Goal: Use online tool/utility: Utilize a website feature to perform a specific function

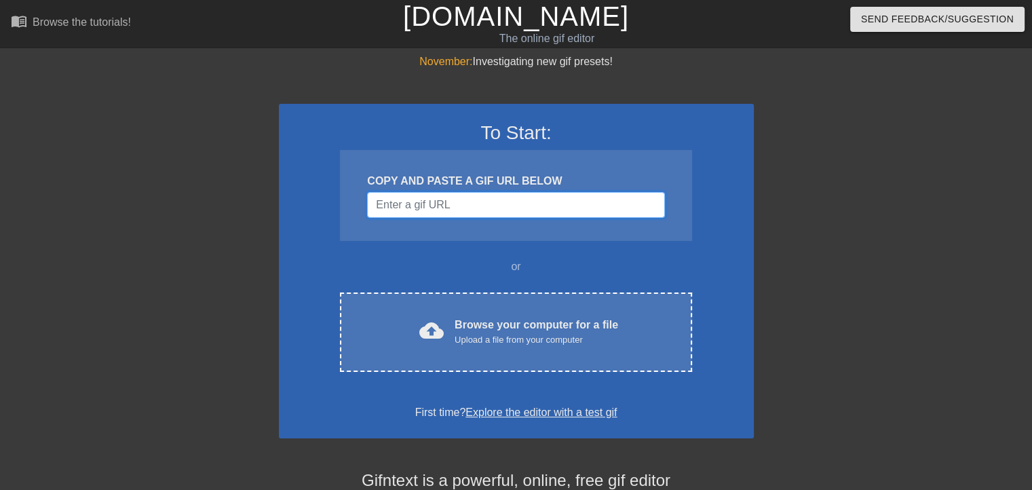
click at [499, 204] on input "Username" at bounding box center [515, 205] width 297 height 26
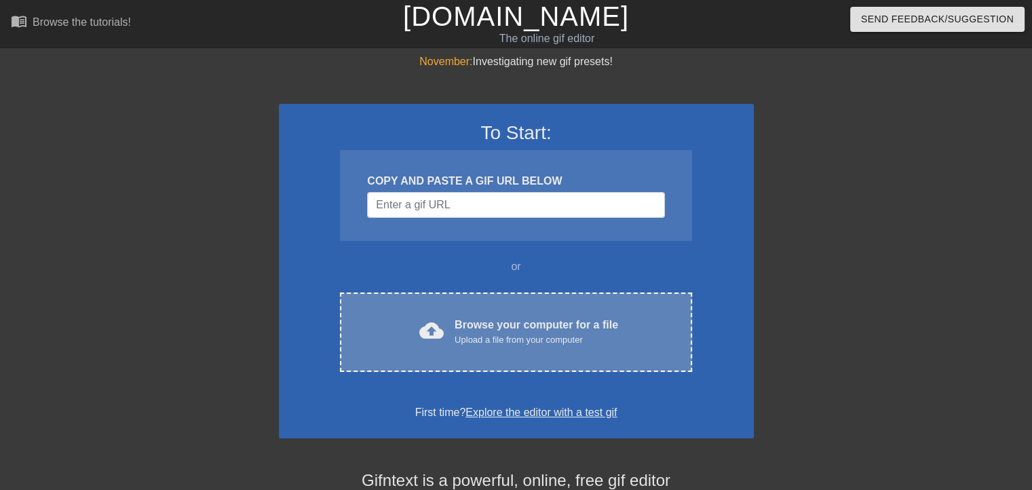
click at [495, 345] on div "cloud_upload Browse your computer for a file Upload a file from your computer" at bounding box center [516, 332] width 295 height 31
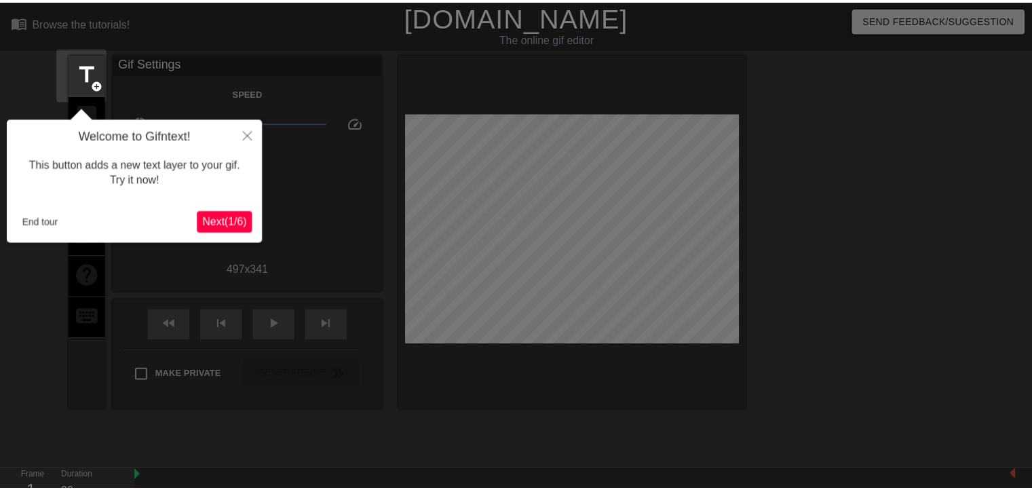
scroll to position [33, 0]
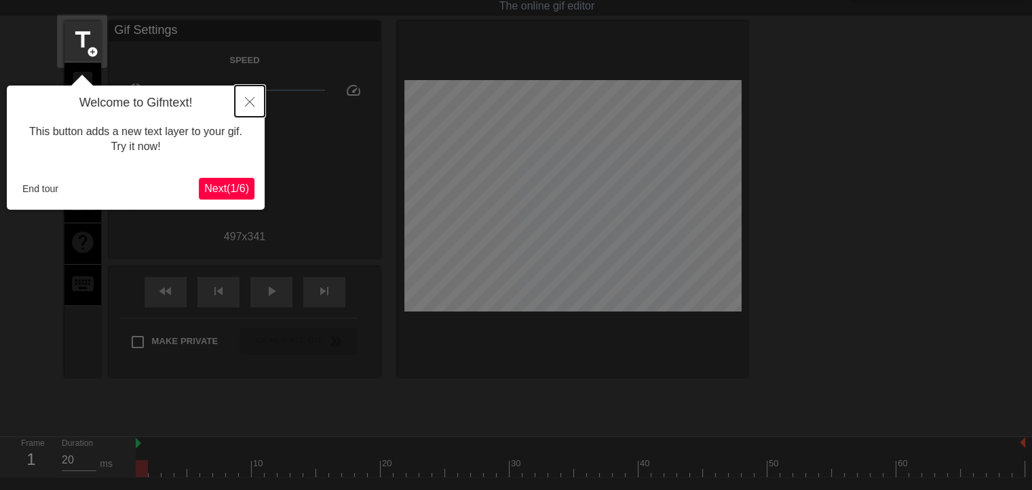
click at [250, 100] on icon "Close" at bounding box center [250, 102] width 10 height 10
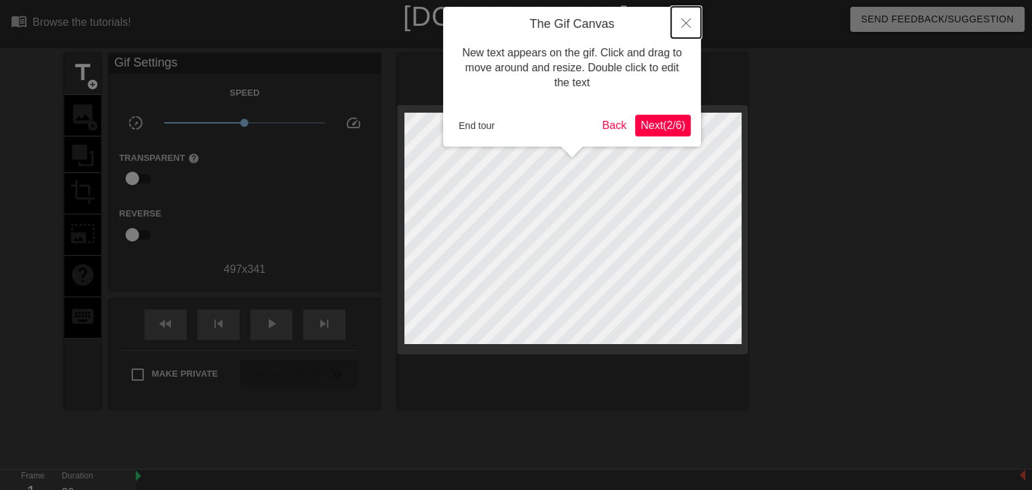
click at [690, 22] on icon "Close" at bounding box center [686, 23] width 10 height 10
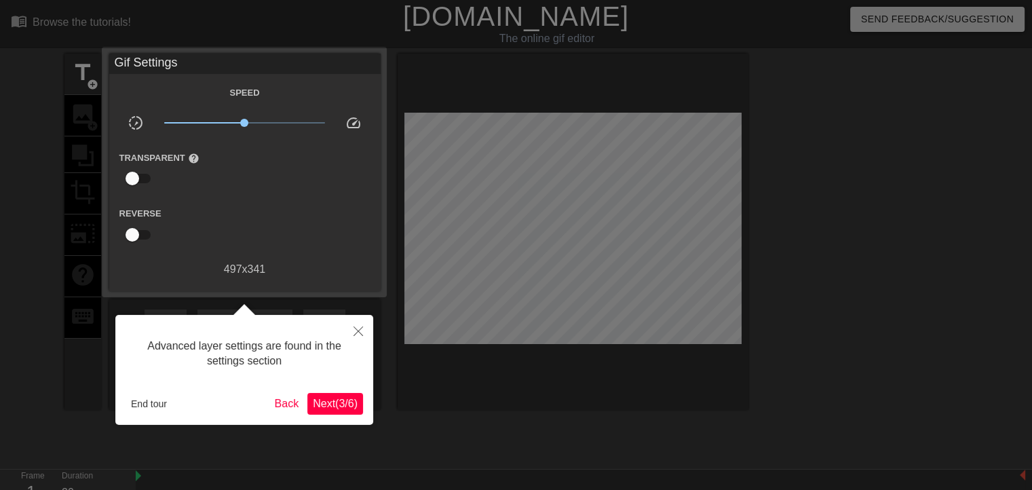
scroll to position [33, 0]
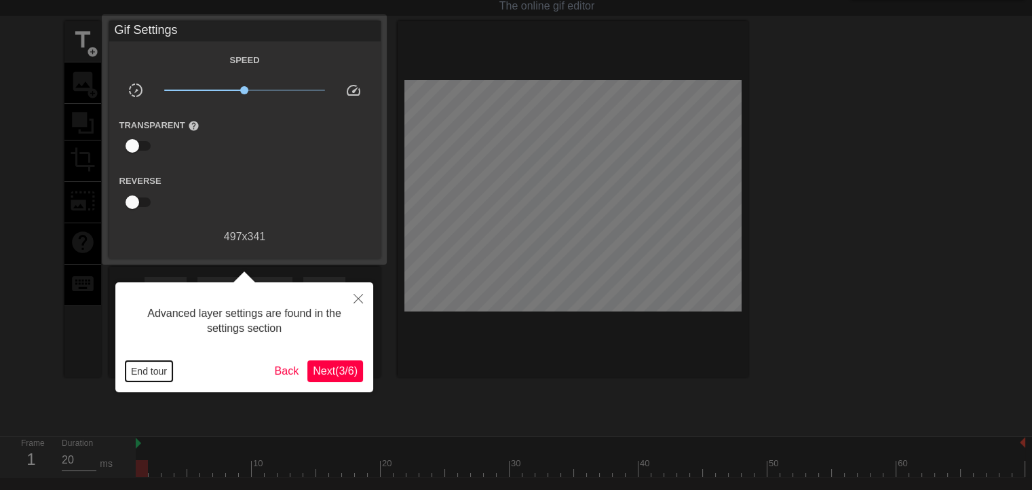
click at [152, 371] on button "End tour" at bounding box center [149, 371] width 47 height 20
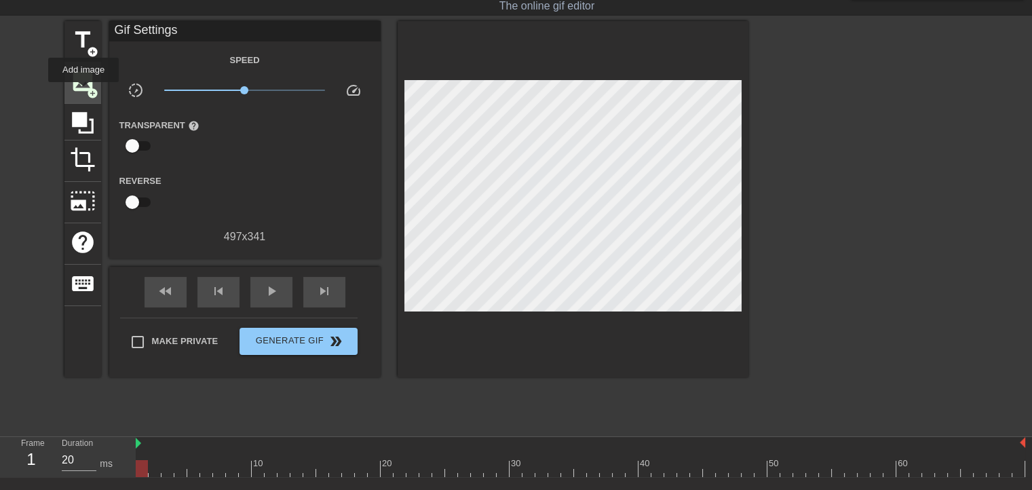
click at [83, 92] on span "image" at bounding box center [83, 82] width 26 height 26
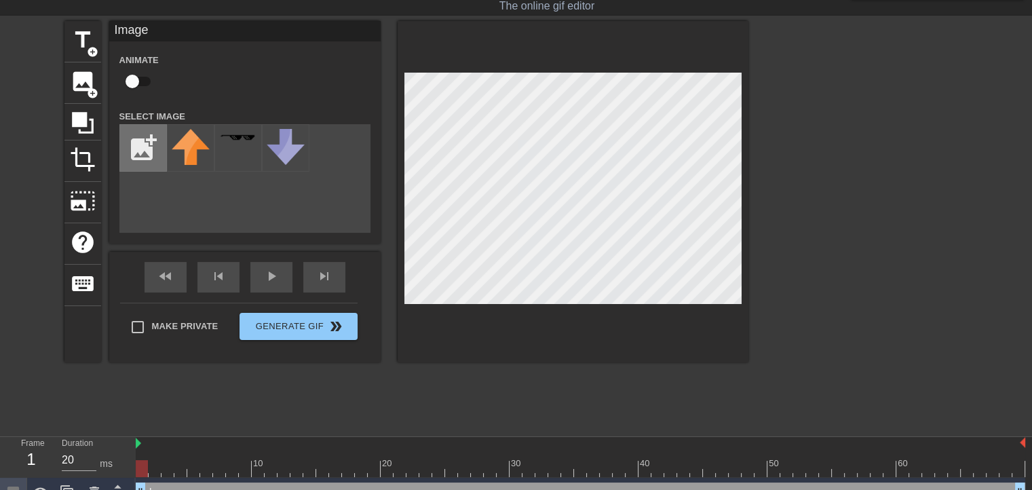
click at [138, 143] on input "file" at bounding box center [143, 148] width 46 height 46
type input "C:\fakepath\[PERSON_NAME].png"
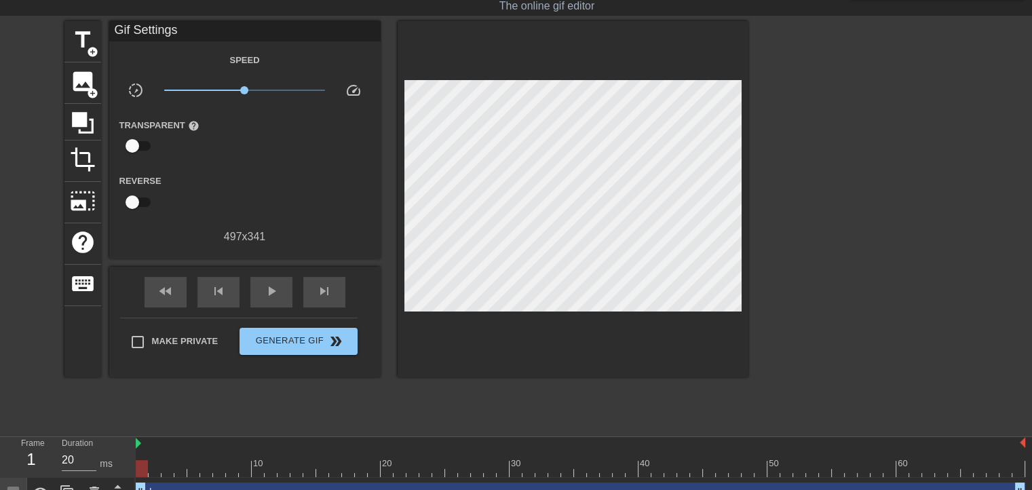
click at [138, 322] on div "Make Private Generate Gif double_arrow" at bounding box center [239, 345] width 238 height 54
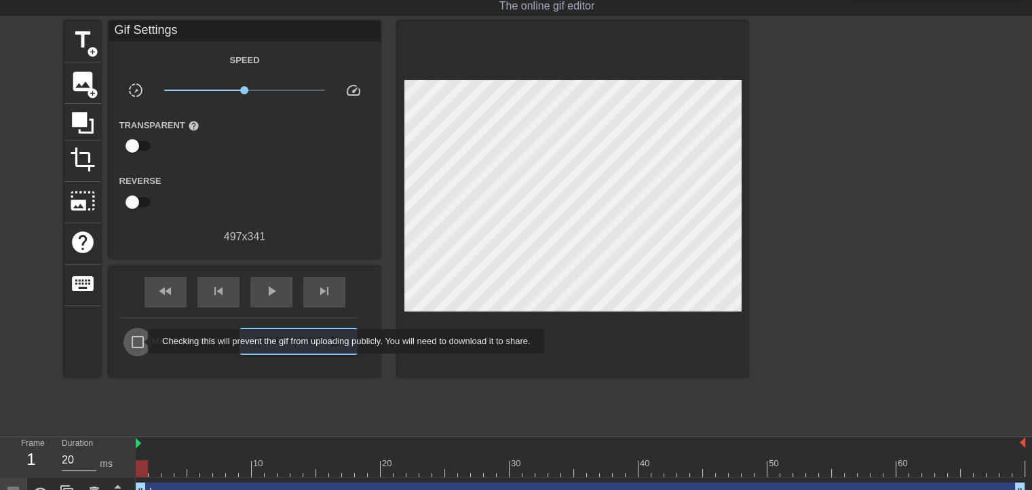
click at [139, 341] on input "Make Private" at bounding box center [138, 342] width 29 height 29
checkbox input "true"
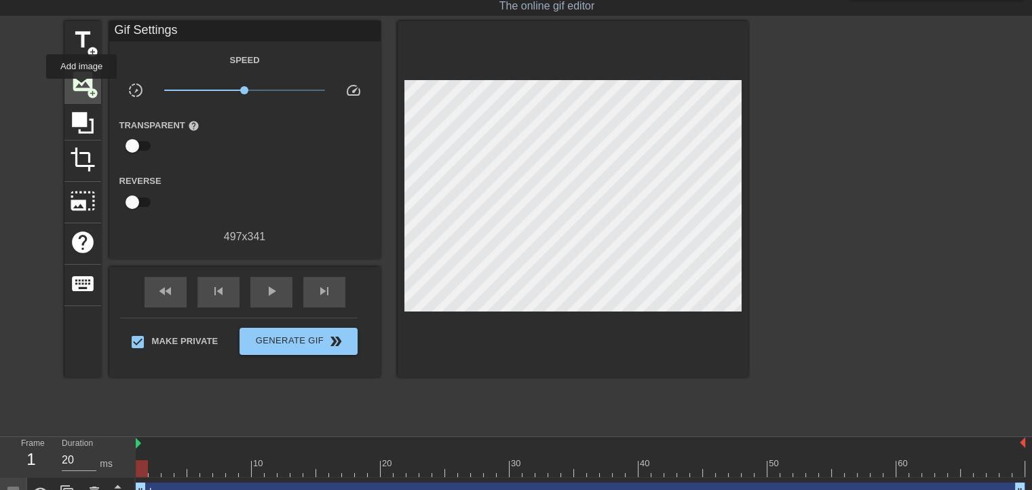
click at [81, 88] on span "image" at bounding box center [83, 82] width 26 height 26
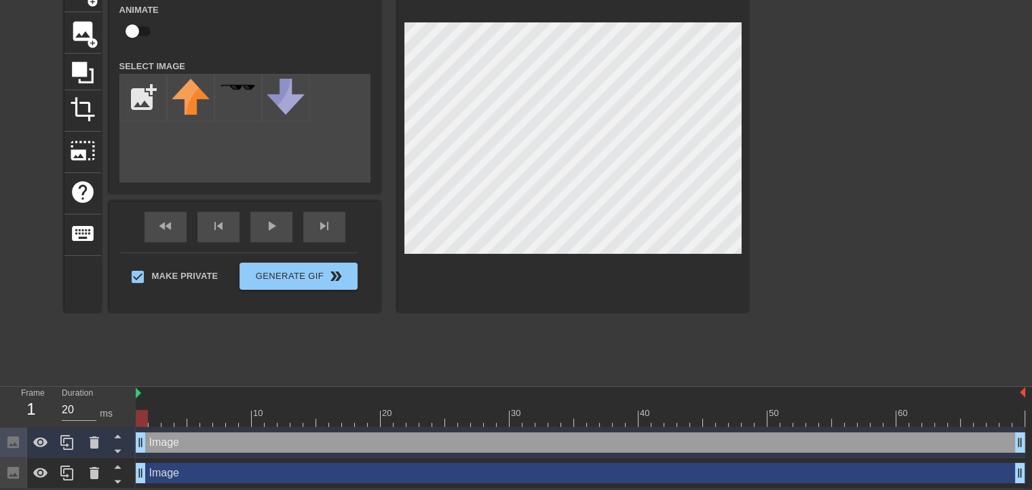
scroll to position [83, 0]
click at [185, 473] on div "Image drag_handle drag_handle" at bounding box center [581, 473] width 890 height 20
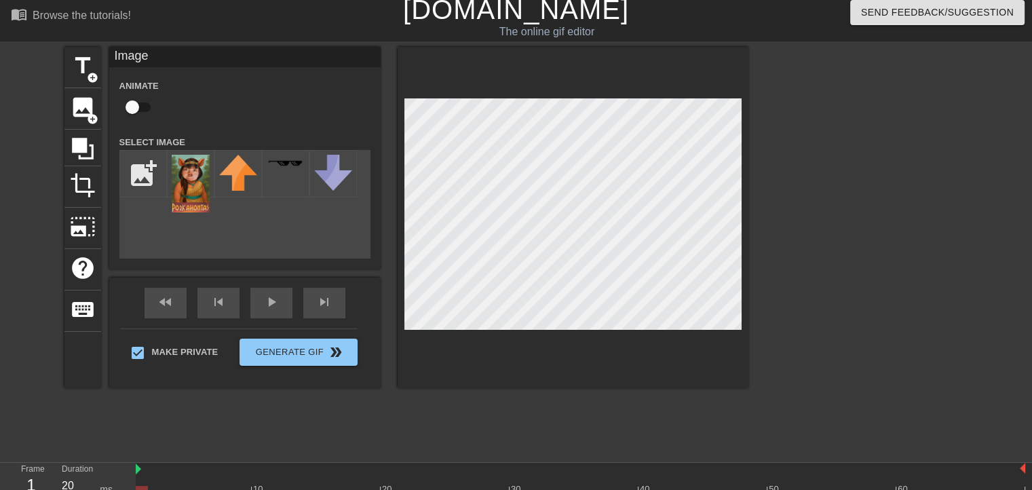
scroll to position [0, 0]
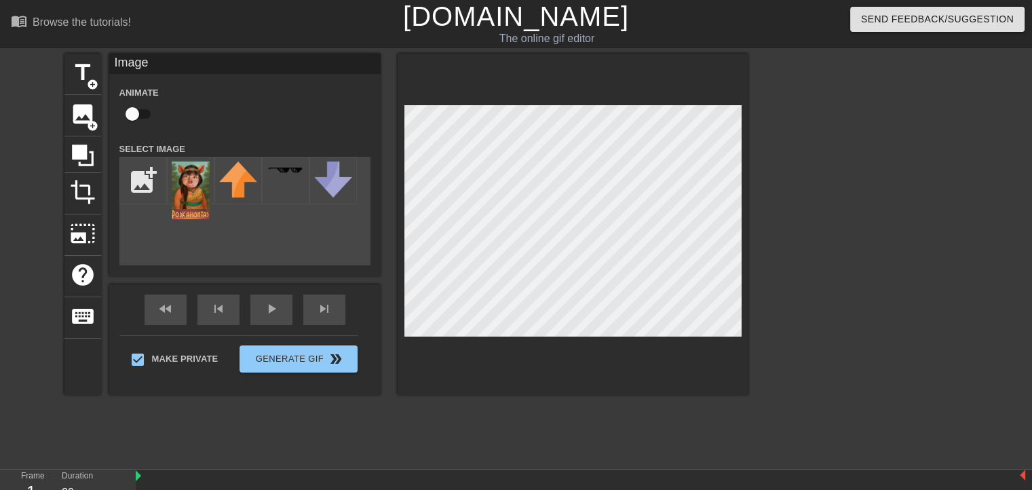
click at [356, 408] on div "title add_circle image add_circle crop photo_size_select_large help keyboard Im…" at bounding box center [406, 257] width 684 height 407
click at [191, 188] on img at bounding box center [191, 191] width 38 height 58
click at [597, 355] on div at bounding box center [573, 224] width 351 height 341
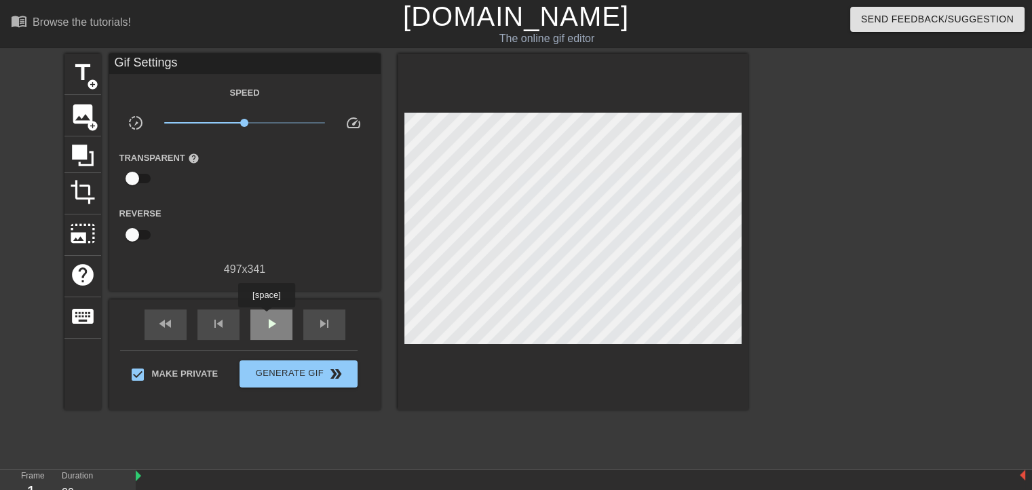
click at [266, 317] on div "play_arrow" at bounding box center [271, 324] width 42 height 31
click at [266, 317] on span "pause" at bounding box center [271, 324] width 16 height 16
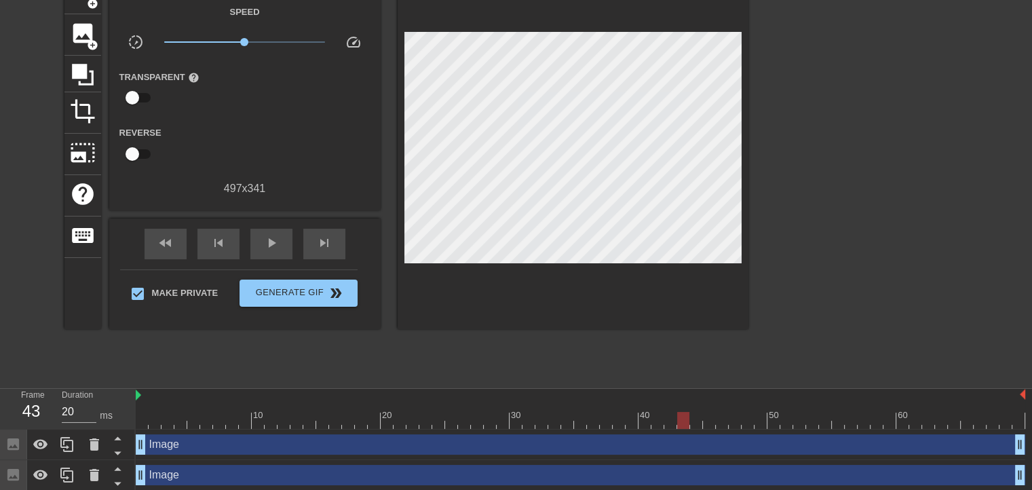
scroll to position [83, 0]
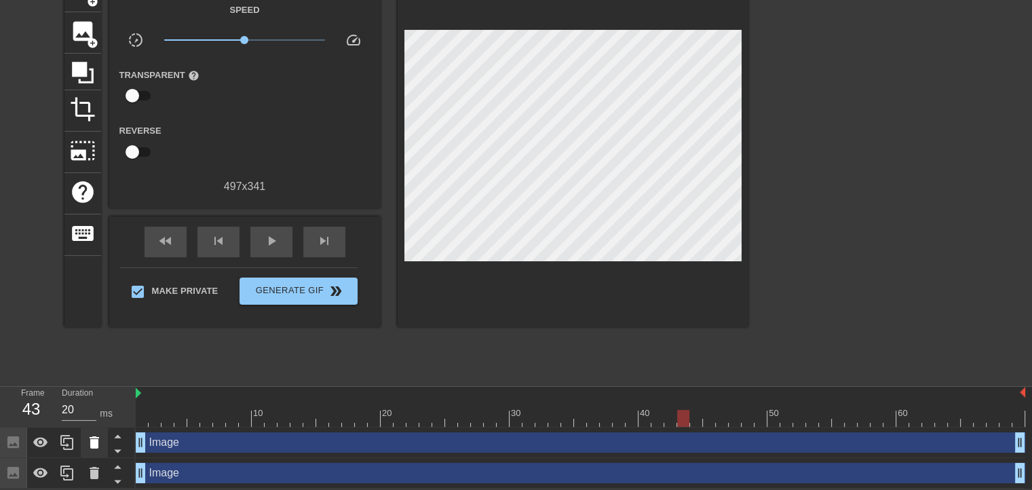
click at [99, 444] on icon at bounding box center [94, 442] width 16 height 16
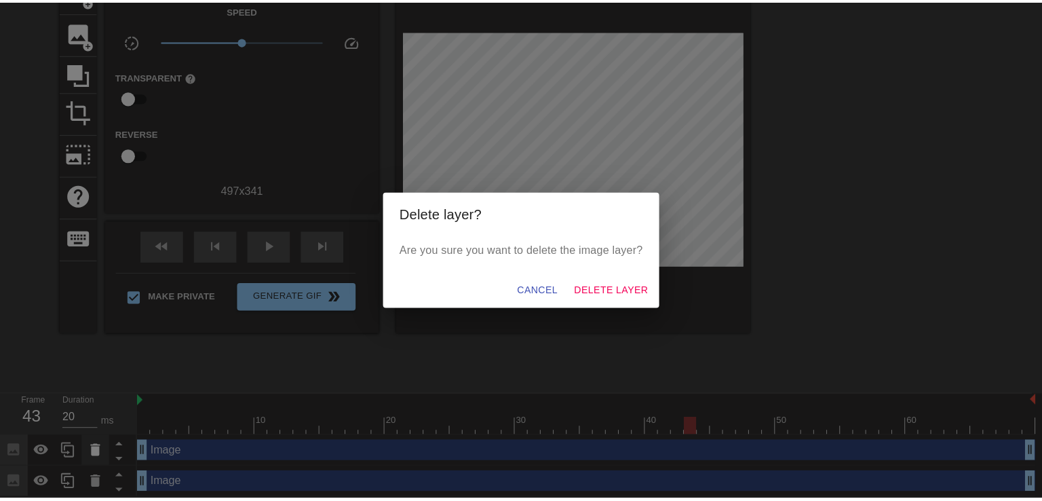
scroll to position [73, 0]
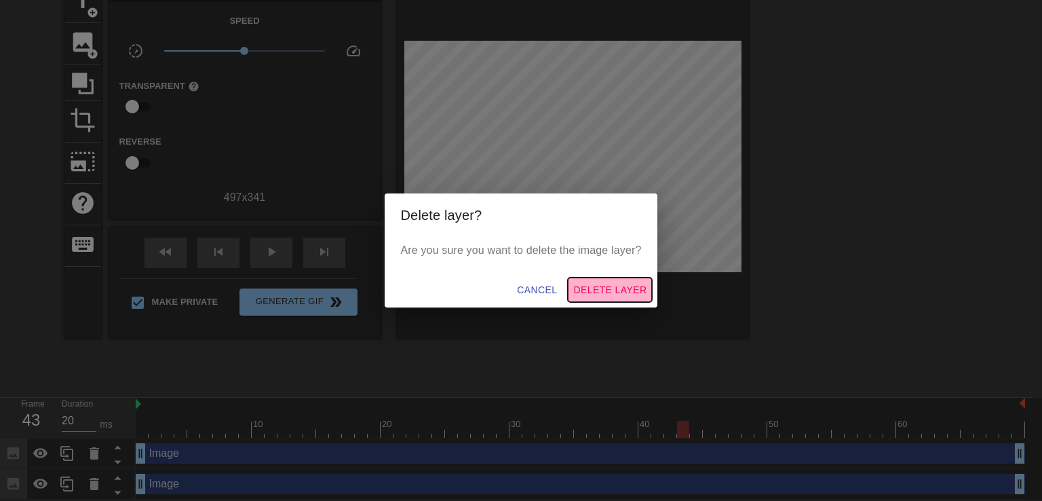
click at [629, 288] on span "Delete Layer" at bounding box center [609, 290] width 73 height 17
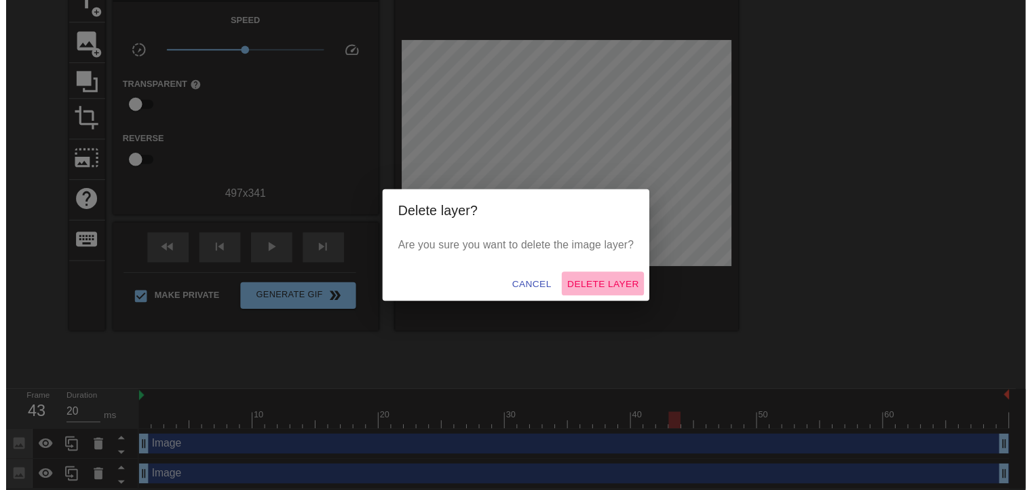
scroll to position [53, 0]
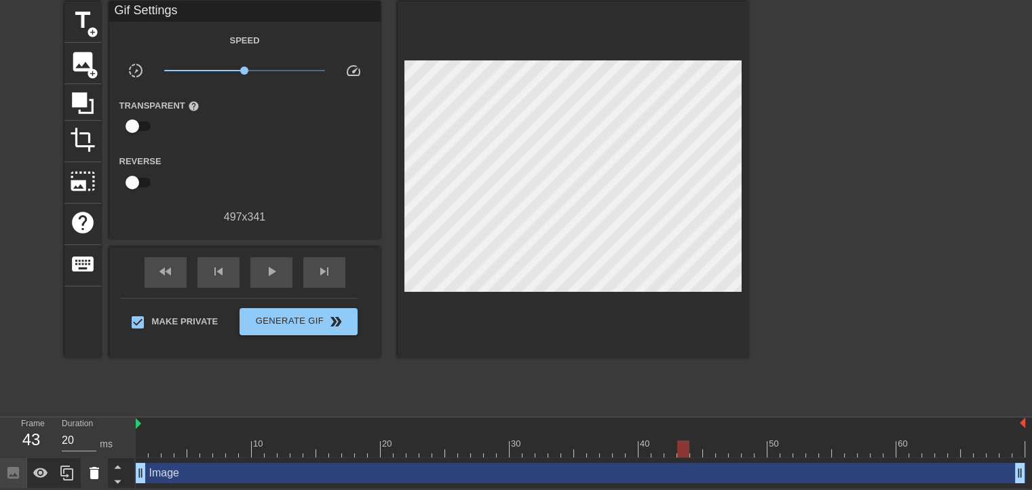
click at [96, 472] on icon at bounding box center [95, 473] width 10 height 12
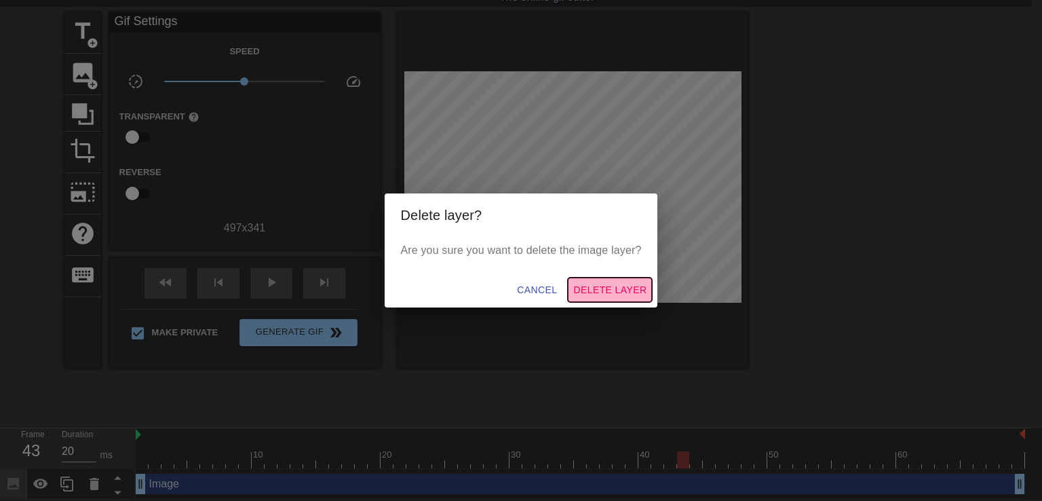
click at [589, 289] on span "Delete Layer" at bounding box center [609, 290] width 73 height 17
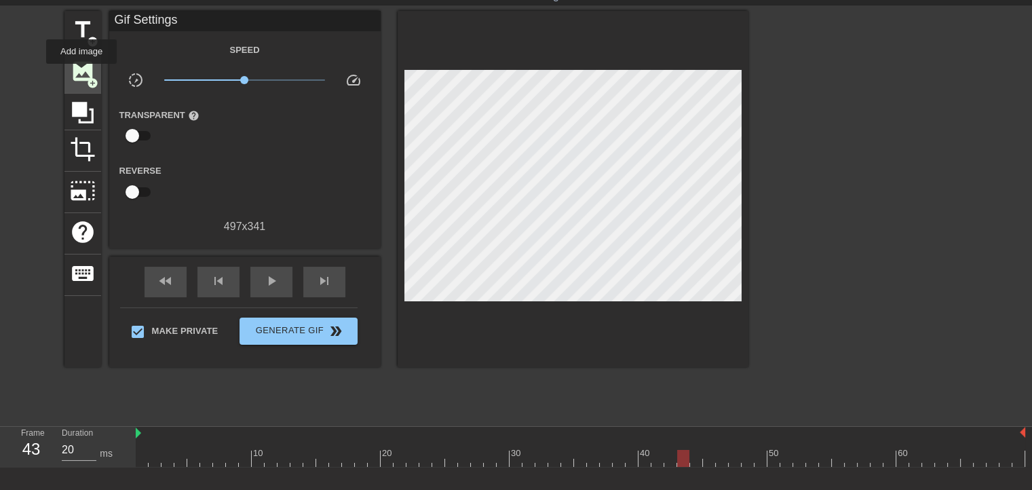
click at [81, 73] on span "image" at bounding box center [83, 71] width 26 height 26
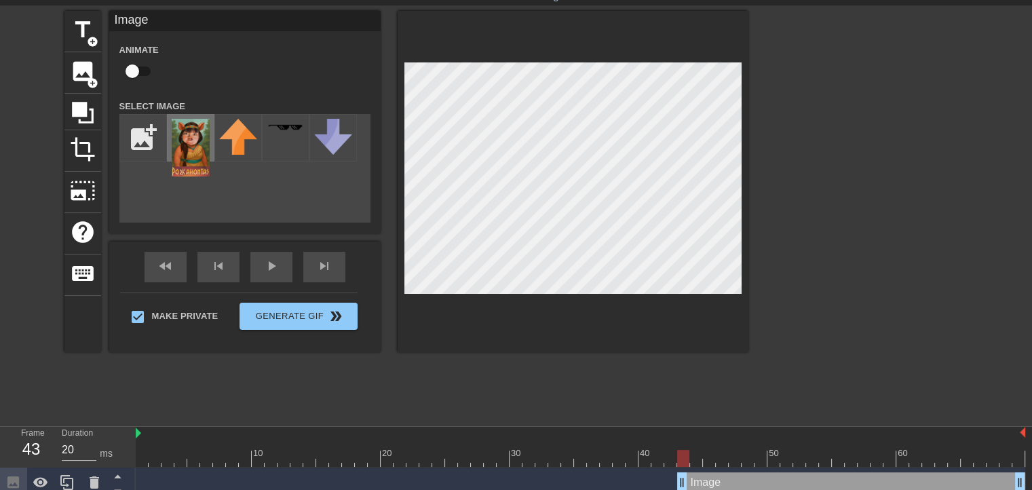
click at [188, 145] on img at bounding box center [191, 148] width 38 height 58
click at [746, 231] on div at bounding box center [573, 181] width 351 height 341
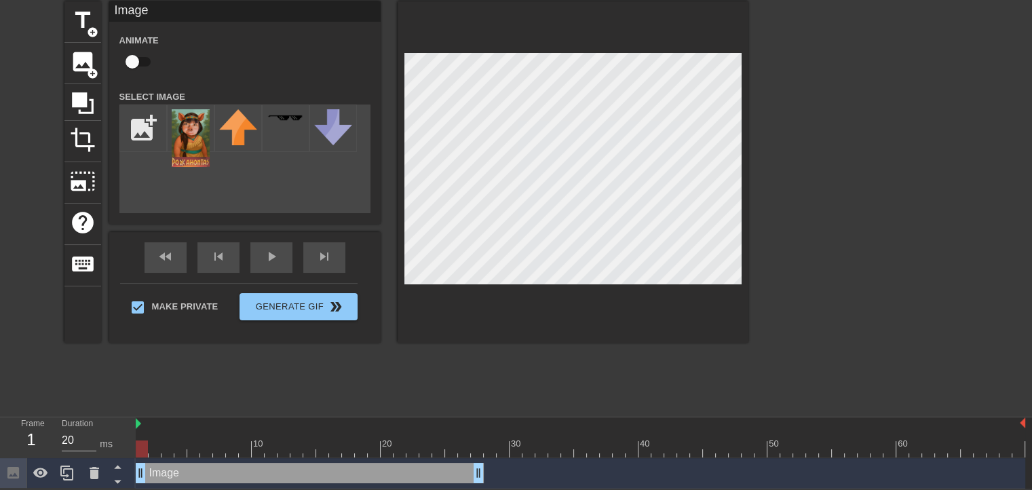
drag, startPoint x: 818, startPoint y: 473, endPoint x: 257, endPoint y: 456, distance: 561.5
click at [257, 456] on div "10 20 30 40 50 60 Image drag_handle drag_handle" at bounding box center [584, 452] width 896 height 71
click at [257, 456] on div at bounding box center [581, 448] width 890 height 17
drag, startPoint x: 257, startPoint y: 456, endPoint x: 212, endPoint y: 454, distance: 44.2
click at [213, 454] on div at bounding box center [219, 448] width 12 height 17
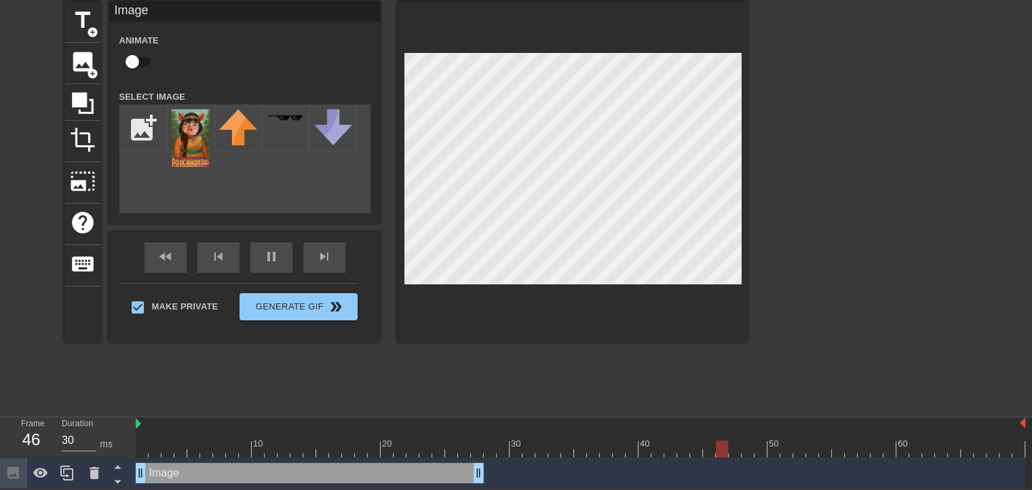
type input "20"
click at [140, 136] on input "file" at bounding box center [143, 128] width 46 height 46
click at [141, 126] on input "file" at bounding box center [143, 128] width 46 height 46
type input "C:\fakepath\Screenshot_2025-08-29-10-14-18-293_com.adsk.sketchbook-edit-removeb…"
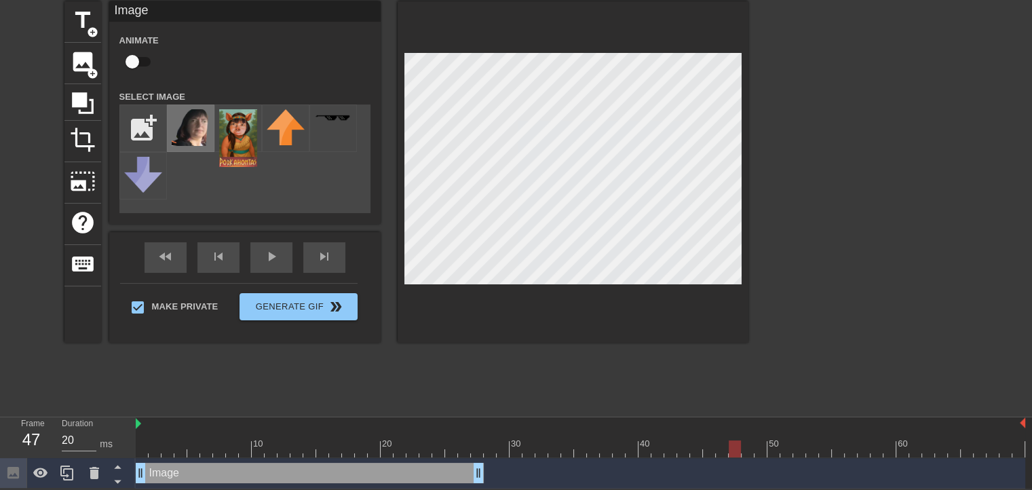
click at [185, 133] on img at bounding box center [191, 127] width 38 height 37
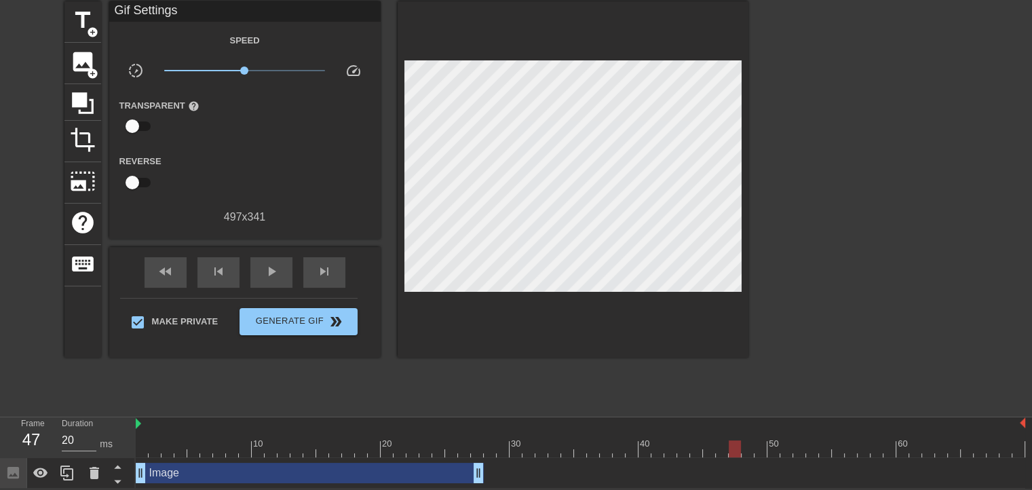
click at [396, 364] on div "title add_circle image add_circle crop photo_size_select_large help keyboard Gi…" at bounding box center [406, 204] width 684 height 407
click at [90, 53] on span "image" at bounding box center [83, 62] width 26 height 26
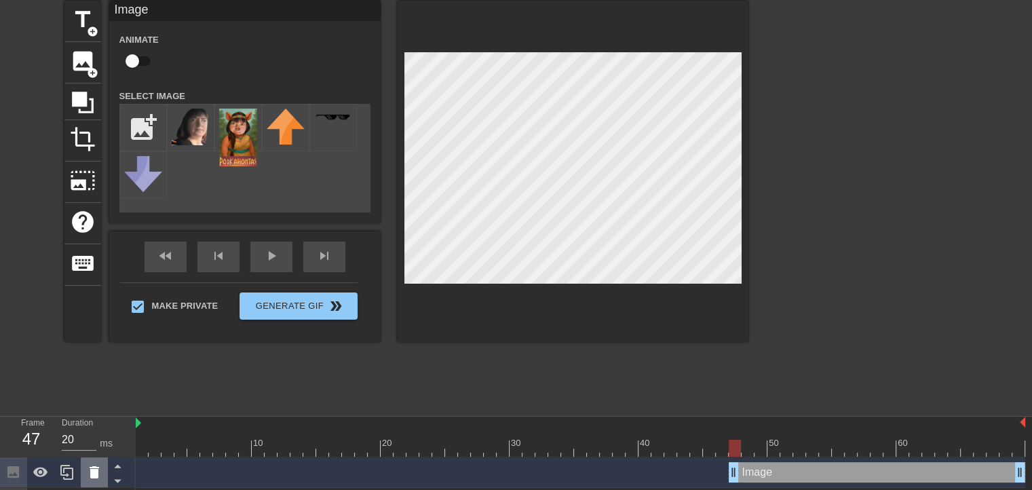
click at [88, 480] on icon at bounding box center [94, 472] width 16 height 16
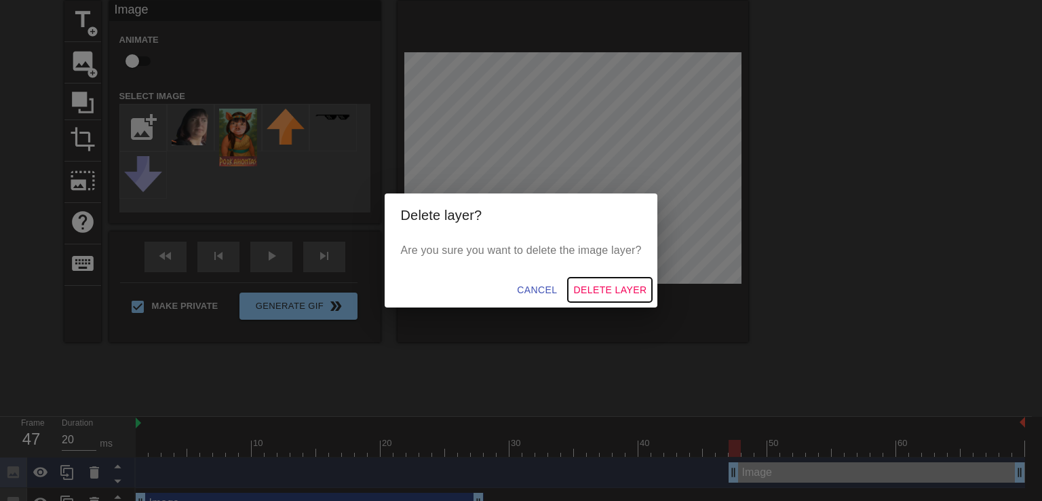
click at [597, 285] on span "Delete Layer" at bounding box center [609, 290] width 73 height 17
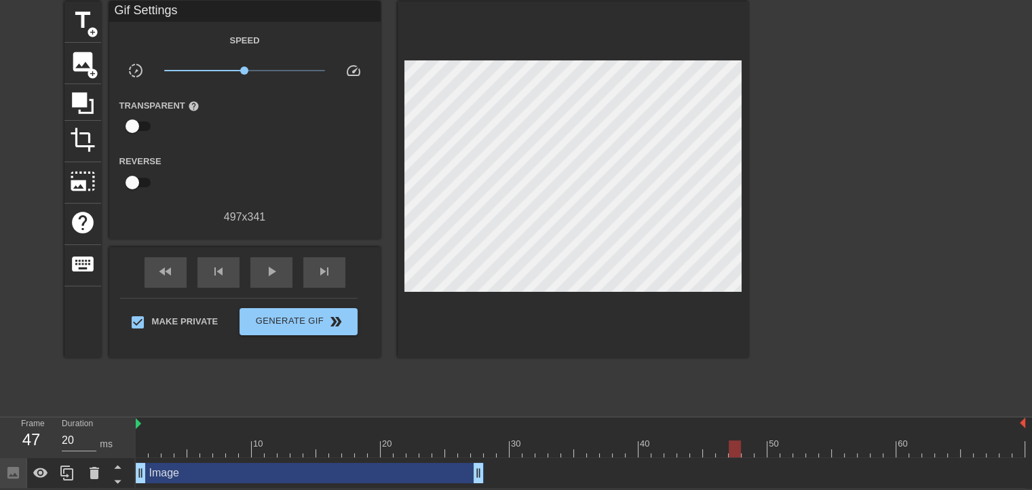
click at [297, 472] on div "Image drag_handle drag_handle" at bounding box center [310, 473] width 348 height 20
click at [81, 109] on icon at bounding box center [83, 103] width 22 height 22
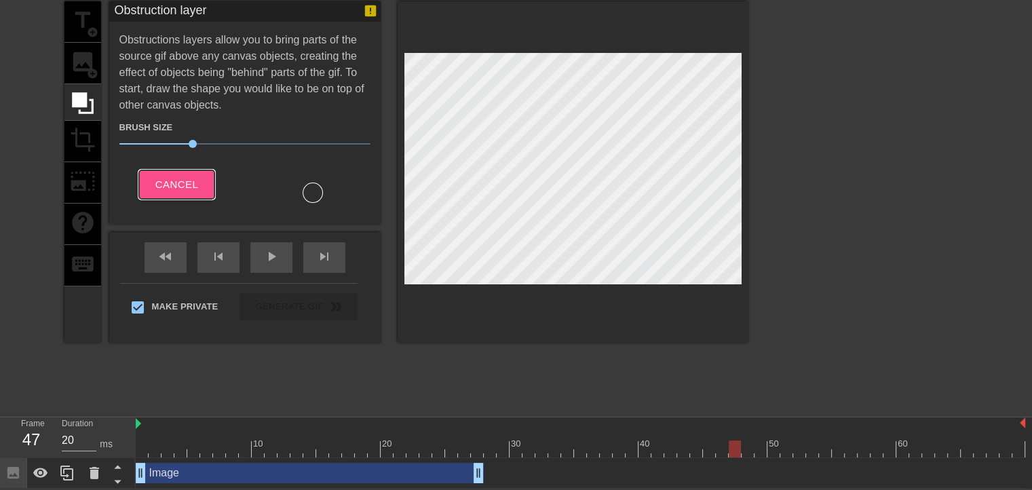
click at [176, 177] on span "Cancel" at bounding box center [176, 185] width 43 height 18
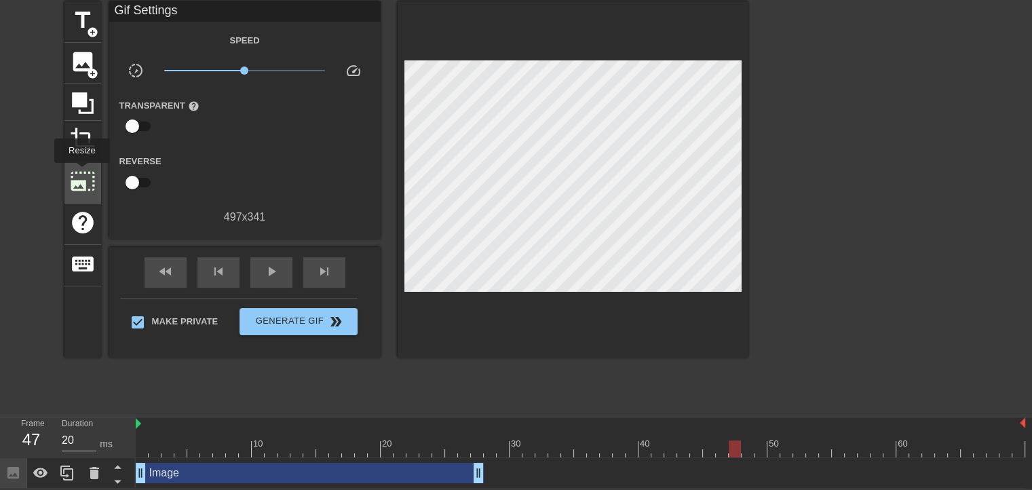
click at [81, 172] on span "photo_size_select_large" at bounding box center [83, 181] width 26 height 26
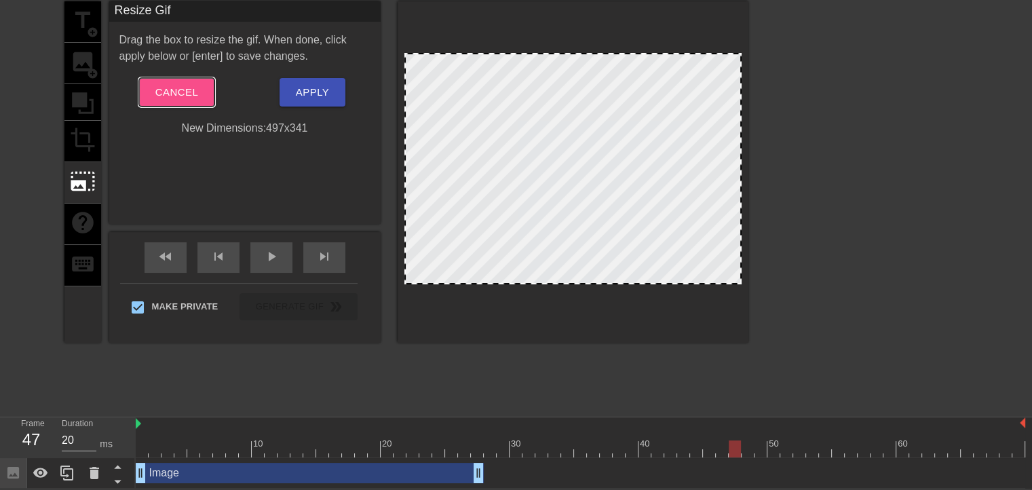
click at [173, 92] on span "Cancel" at bounding box center [176, 92] width 43 height 18
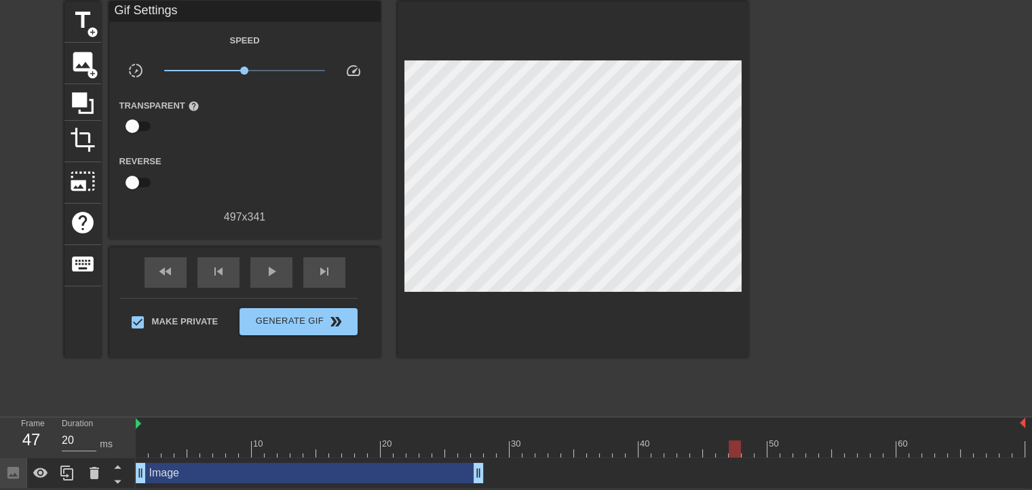
click at [278, 468] on div "Image drag_handle drag_handle" at bounding box center [310, 473] width 348 height 20
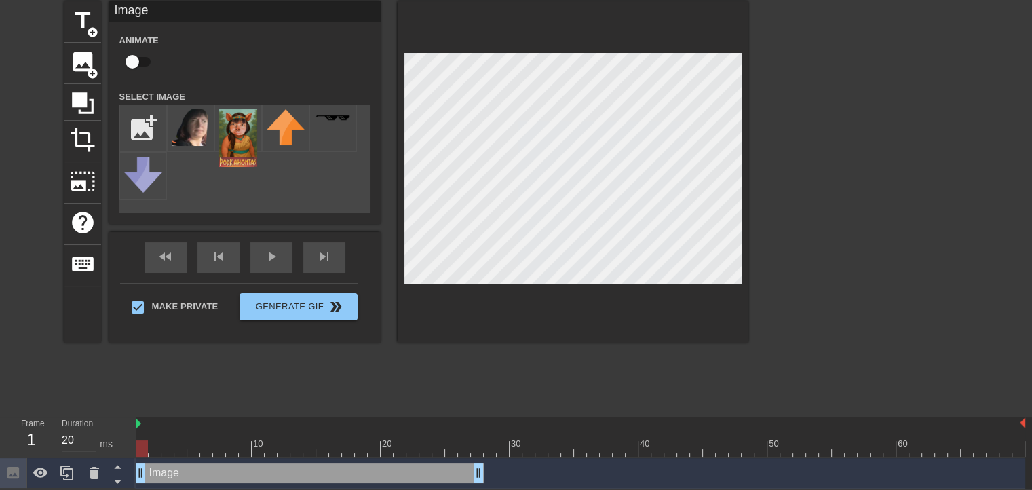
click at [303, 468] on div "Image drag_handle drag_handle" at bounding box center [310, 473] width 348 height 20
click at [364, 452] on div at bounding box center [581, 448] width 890 height 17
click at [404, 452] on div at bounding box center [581, 448] width 890 height 17
click at [436, 447] on div at bounding box center [581, 448] width 890 height 17
click at [453, 446] on div at bounding box center [581, 448] width 890 height 17
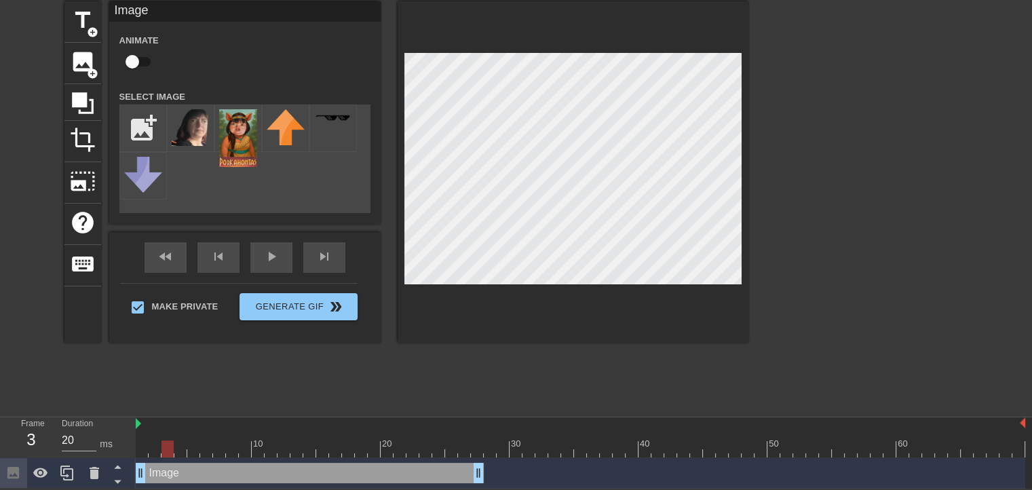
click at [168, 453] on div at bounding box center [581, 448] width 890 height 17
click at [265, 445] on div at bounding box center [581, 448] width 890 height 17
click at [347, 446] on div at bounding box center [581, 448] width 890 height 17
click at [415, 447] on div at bounding box center [581, 448] width 890 height 17
click at [445, 449] on div at bounding box center [581, 448] width 890 height 17
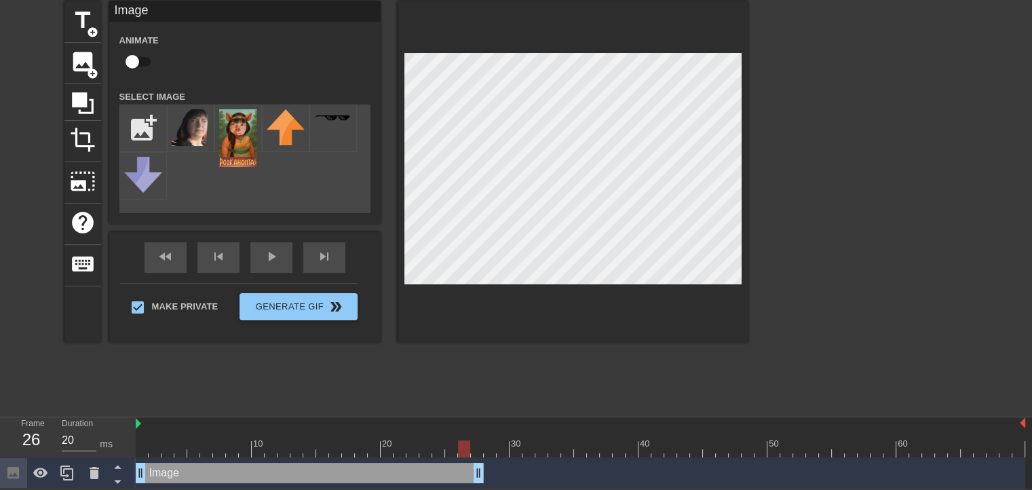
click at [459, 447] on div at bounding box center [581, 448] width 890 height 17
drag, startPoint x: 477, startPoint y: 478, endPoint x: 465, endPoint y: 478, distance: 12.2
click at [193, 130] on img at bounding box center [191, 127] width 38 height 37
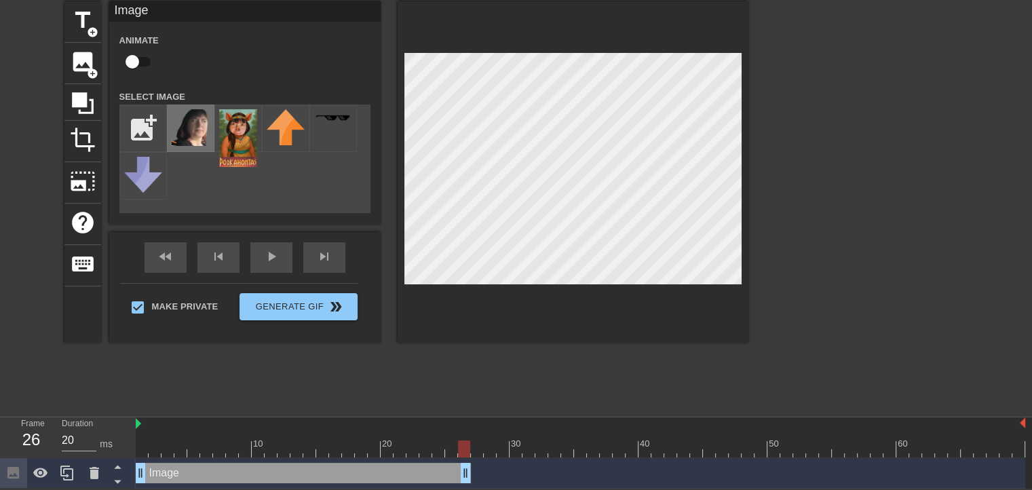
click at [193, 130] on img at bounding box center [191, 127] width 38 height 37
click at [69, 480] on icon at bounding box center [67, 473] width 16 height 16
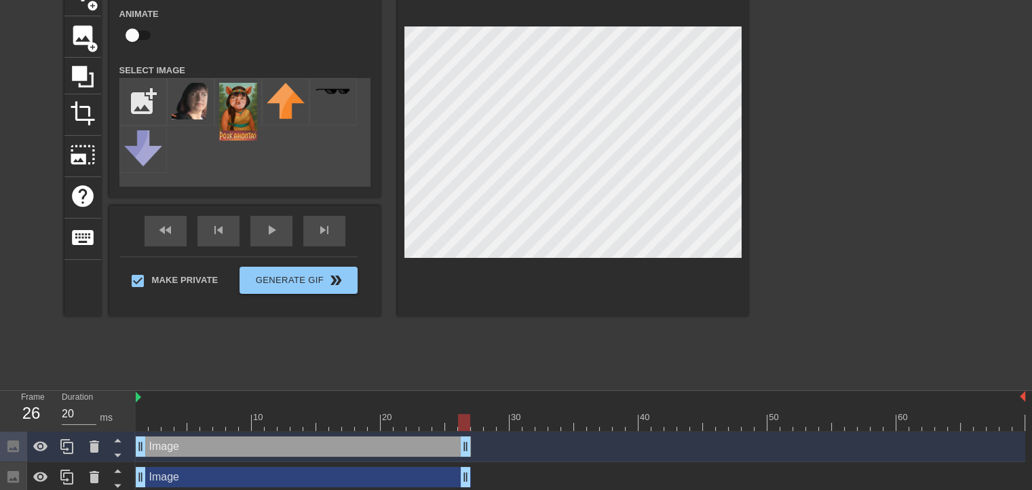
scroll to position [83, 0]
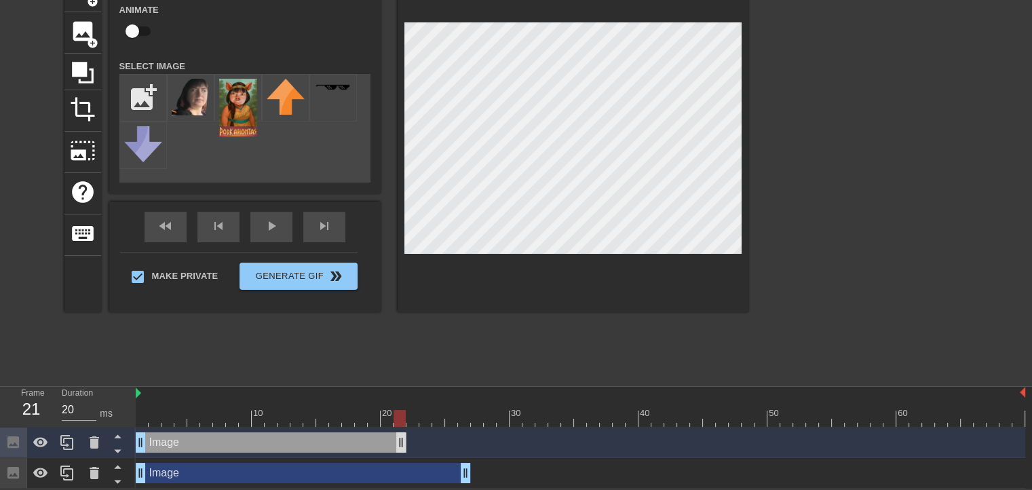
drag, startPoint x: 465, startPoint y: 445, endPoint x: 398, endPoint y: 434, distance: 67.4
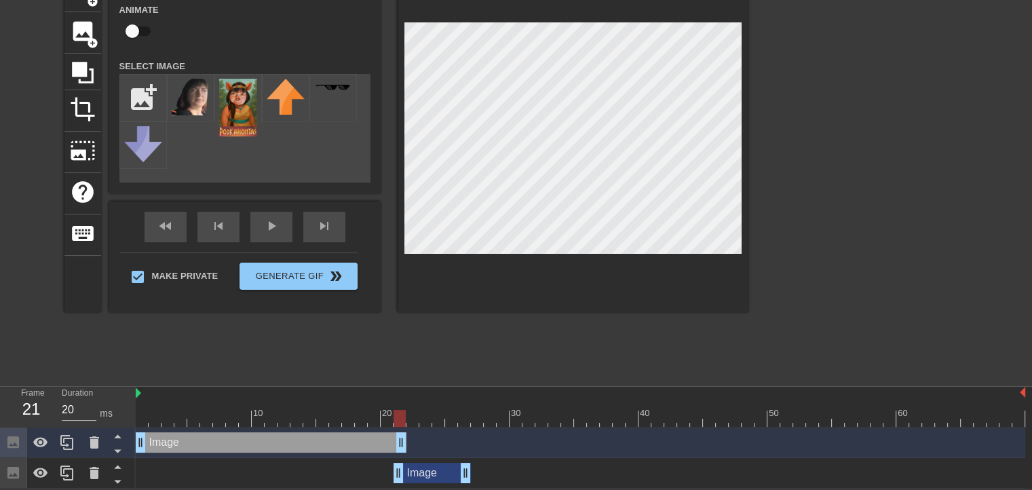
drag, startPoint x: 141, startPoint y: 474, endPoint x: 403, endPoint y: 480, distance: 262.0
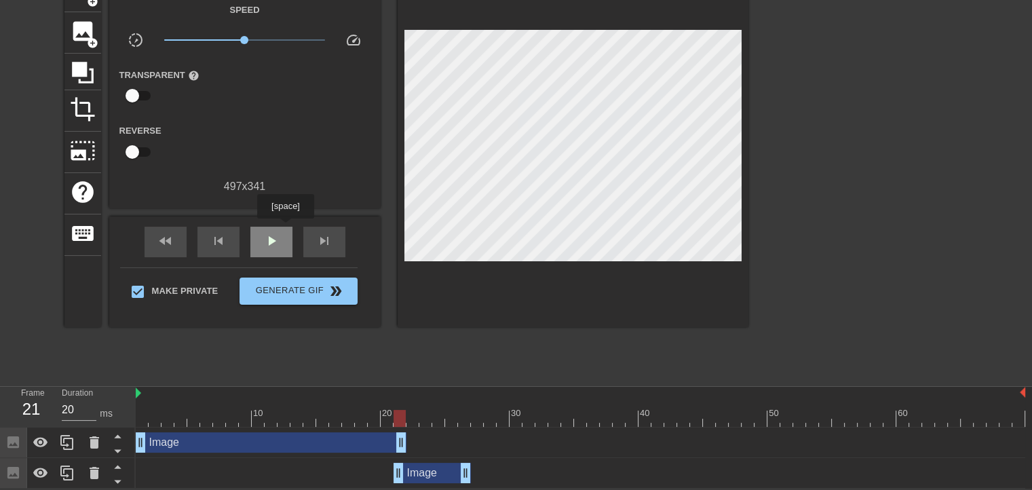
click at [285, 228] on div "play_arrow" at bounding box center [271, 242] width 42 height 31
click at [280, 233] on div "pause" at bounding box center [271, 242] width 42 height 31
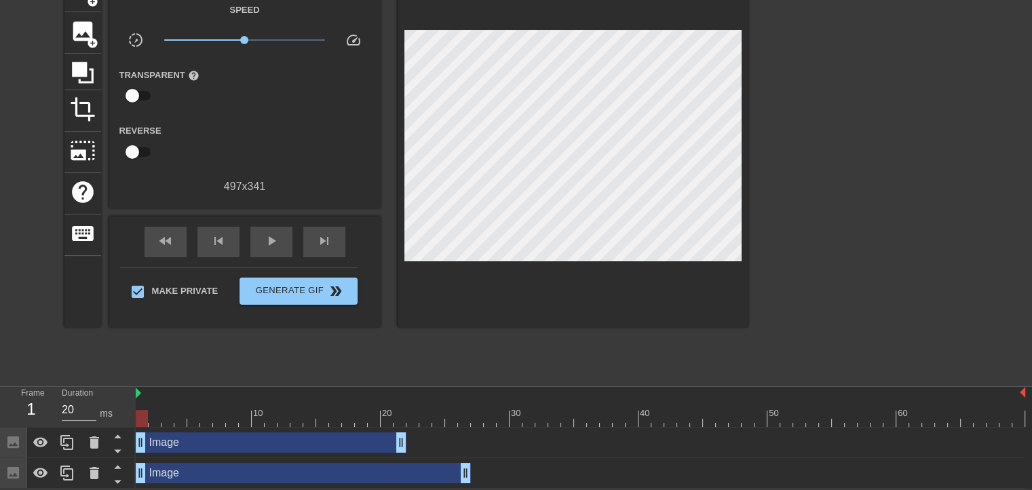
drag, startPoint x: 404, startPoint y: 472, endPoint x: 140, endPoint y: 454, distance: 264.6
click at [140, 454] on div "Image drag_handle drag_handle Image drag_handle drag_handle" at bounding box center [584, 458] width 896 height 61
drag, startPoint x: 467, startPoint y: 471, endPoint x: 408, endPoint y: 468, distance: 59.1
click at [408, 468] on div "Image drag_handle drag_handle" at bounding box center [581, 473] width 890 height 20
drag, startPoint x: 402, startPoint y: 447, endPoint x: 451, endPoint y: 452, distance: 49.2
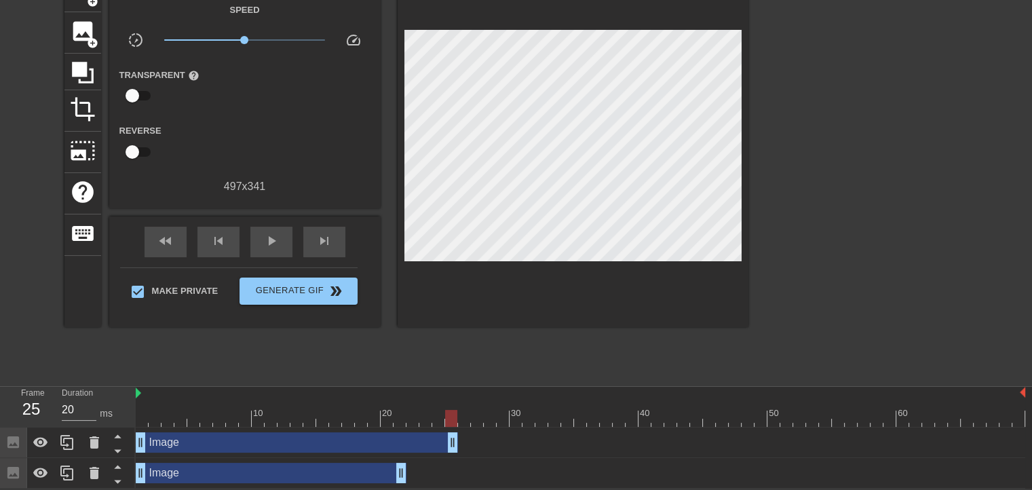
click at [451, 452] on div "Image drag_handle drag_handle" at bounding box center [581, 443] width 890 height 31
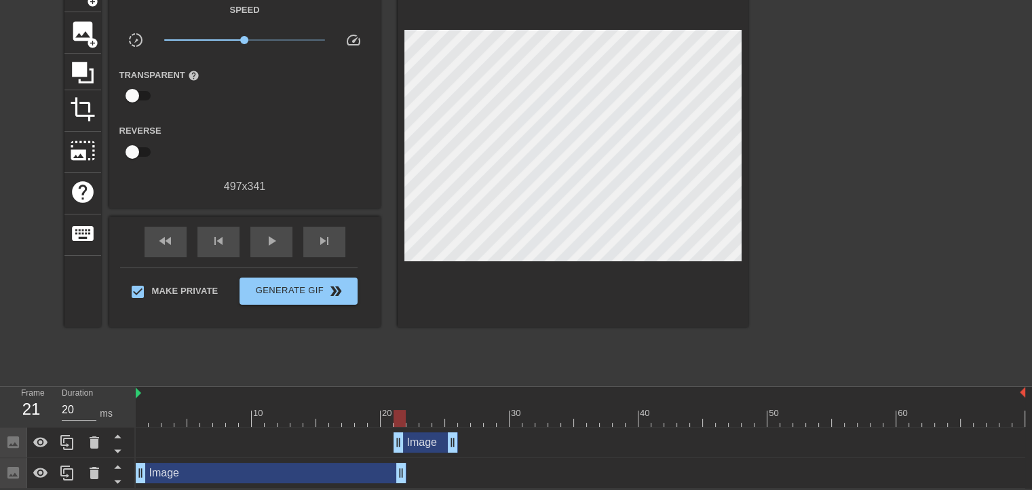
drag, startPoint x: 141, startPoint y: 440, endPoint x: 394, endPoint y: 449, distance: 252.6
click at [417, 440] on div "Image drag_handle drag_handle" at bounding box center [426, 442] width 64 height 20
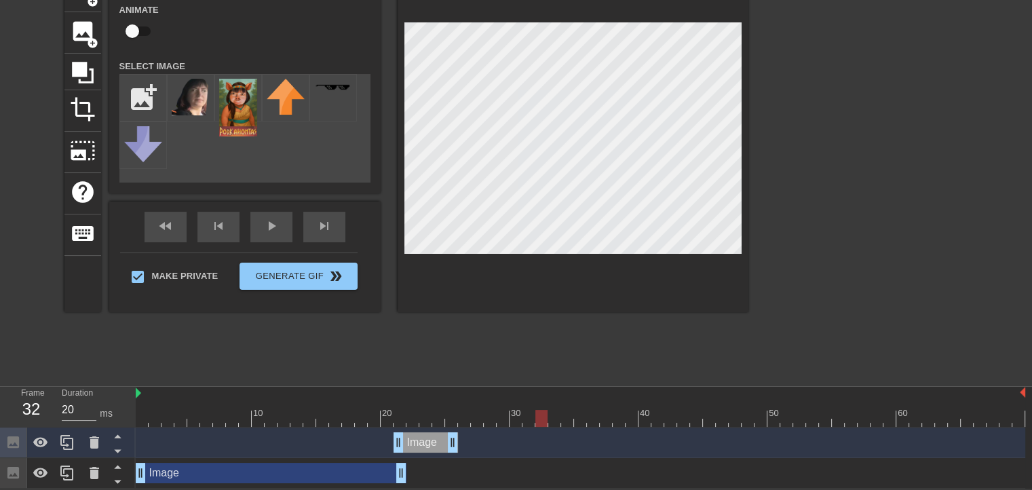
click at [742, 119] on div at bounding box center [573, 141] width 351 height 341
drag, startPoint x: 398, startPoint y: 438, endPoint x: 407, endPoint y: 441, distance: 9.5
drag, startPoint x: 403, startPoint y: 470, endPoint x: 411, endPoint y: 468, distance: 7.7
drag, startPoint x: 415, startPoint y: 478, endPoint x: 407, endPoint y: 478, distance: 8.8
click at [407, 478] on div "Image drag_handle drag_handle" at bounding box center [581, 473] width 890 height 20
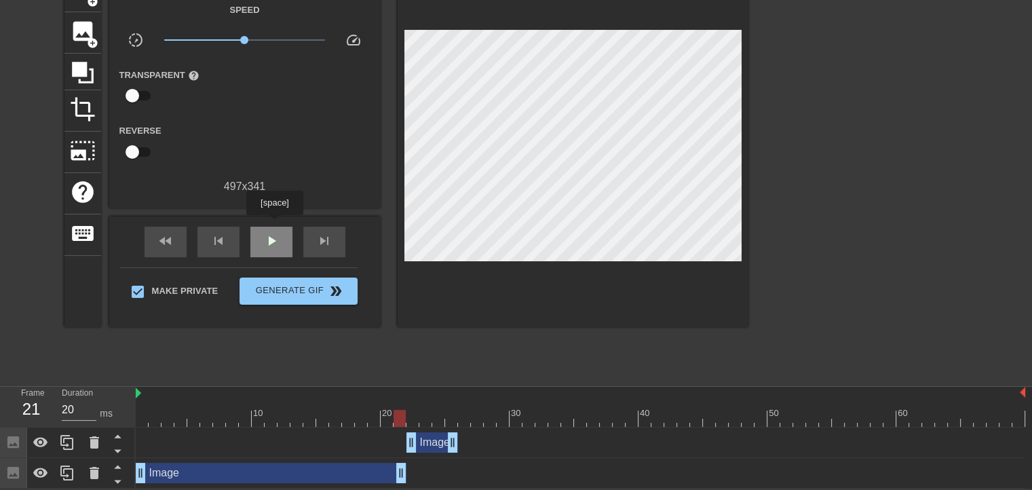
click at [274, 227] on div "play_arrow" at bounding box center [271, 242] width 42 height 31
click at [274, 227] on div "pause" at bounding box center [271, 242] width 42 height 31
click at [434, 446] on div "Image drag_handle drag_handle" at bounding box center [433, 442] width 52 height 20
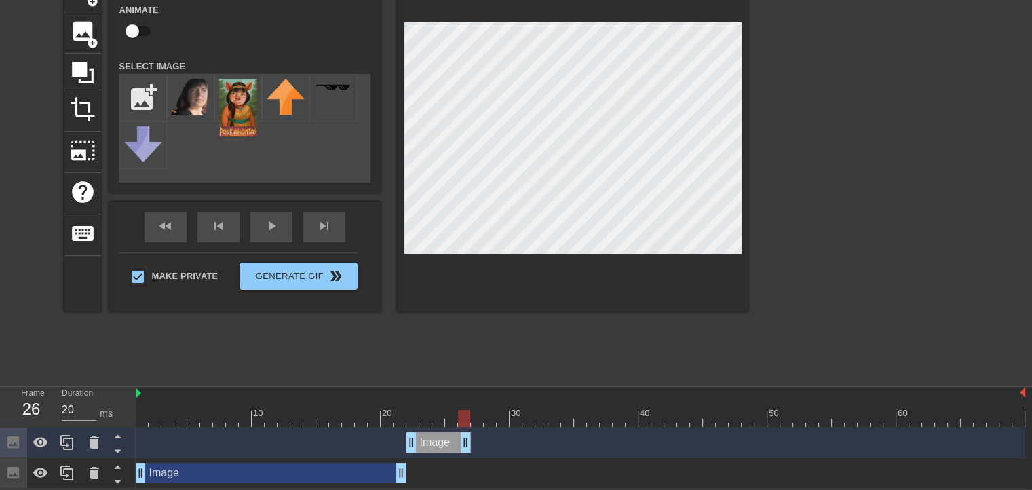
drag, startPoint x: 453, startPoint y: 442, endPoint x: 470, endPoint y: 443, distance: 17.0
drag, startPoint x: 411, startPoint y: 440, endPoint x: 422, endPoint y: 445, distance: 12.2
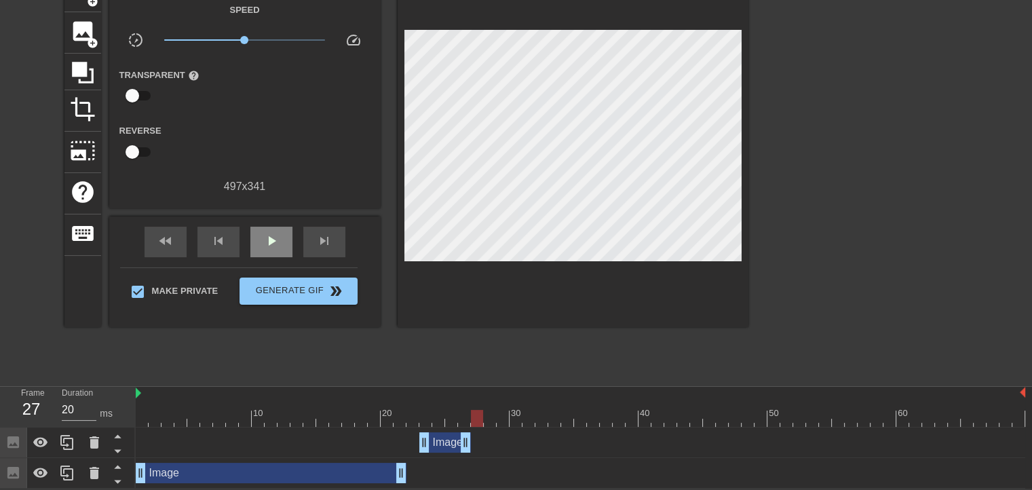
click at [271, 219] on div "fast_rewind skip_previous play_arrow skip_next" at bounding box center [244, 241] width 221 height 51
click at [271, 237] on span "play_arrow" at bounding box center [271, 241] width 16 height 16
click at [271, 237] on span "pause" at bounding box center [271, 241] width 16 height 16
click at [360, 418] on div at bounding box center [581, 418] width 890 height 17
click at [373, 419] on div at bounding box center [581, 418] width 890 height 17
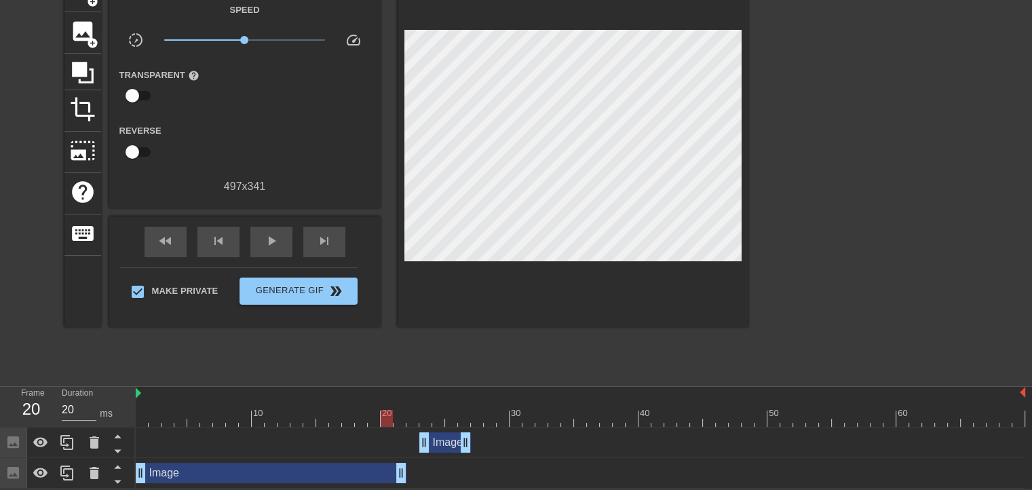
click at [388, 418] on div at bounding box center [581, 418] width 890 height 17
click at [397, 420] on div at bounding box center [581, 418] width 890 height 17
click at [411, 419] on div at bounding box center [581, 418] width 890 height 17
click at [423, 419] on div at bounding box center [581, 418] width 890 height 17
click at [435, 421] on div at bounding box center [581, 418] width 890 height 17
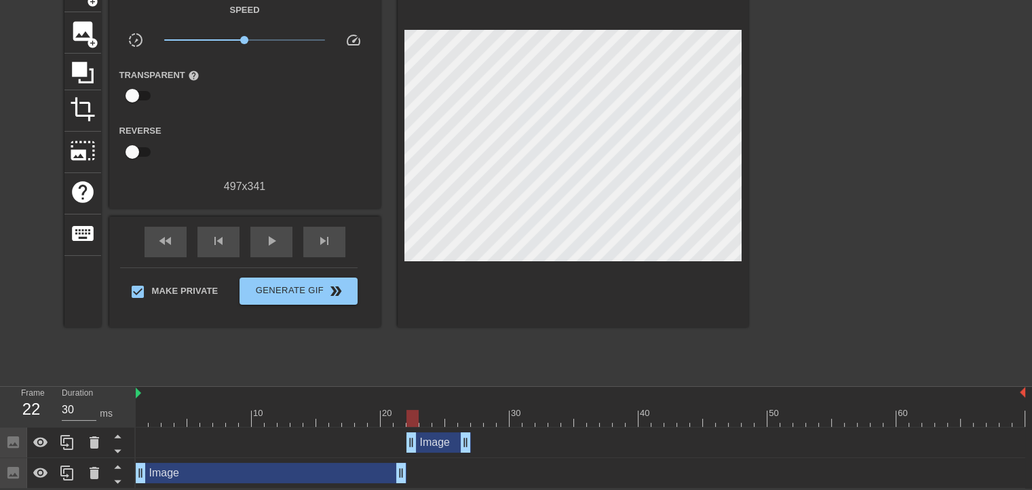
drag, startPoint x: 421, startPoint y: 440, endPoint x: 411, endPoint y: 442, distance: 10.4
click at [275, 237] on span "play_arrow" at bounding box center [271, 241] width 16 height 16
click at [275, 237] on span "pause" at bounding box center [271, 241] width 16 height 16
drag, startPoint x: 468, startPoint y: 440, endPoint x: 495, endPoint y: 442, distance: 27.2
click at [68, 437] on icon at bounding box center [67, 442] width 16 height 16
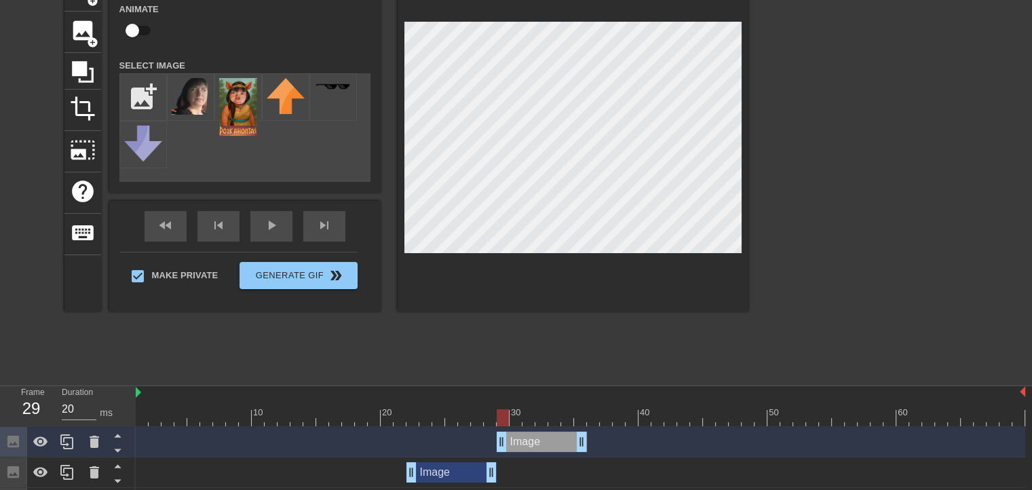
drag, startPoint x: 470, startPoint y: 439, endPoint x: 556, endPoint y: 448, distance: 87.3
click at [556, 448] on div "Image drag_handle drag_handle" at bounding box center [542, 442] width 90 height 20
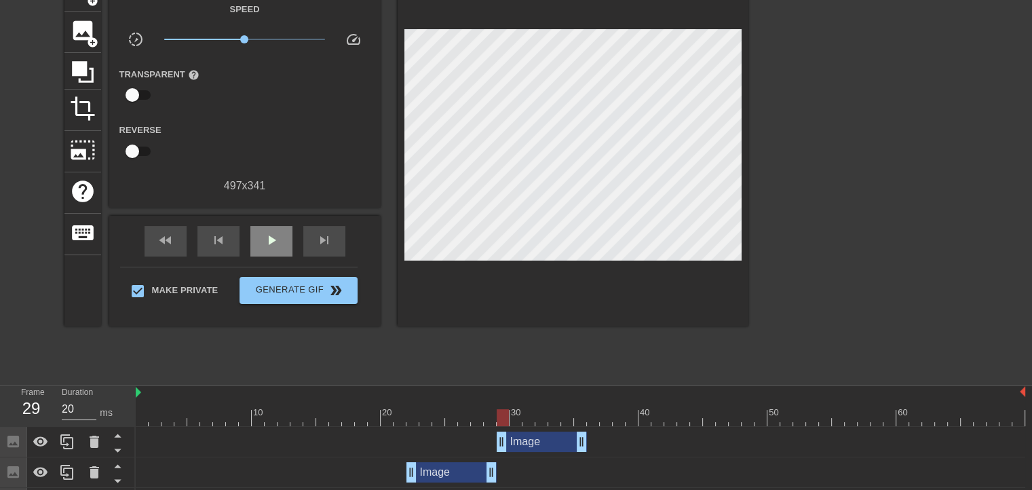
click at [267, 224] on div "fast_rewind skip_previous play_arrow skip_next" at bounding box center [244, 241] width 221 height 51
click at [269, 238] on span "play_arrow" at bounding box center [271, 240] width 16 height 16
click at [269, 238] on span "pause" at bounding box center [271, 240] width 16 height 16
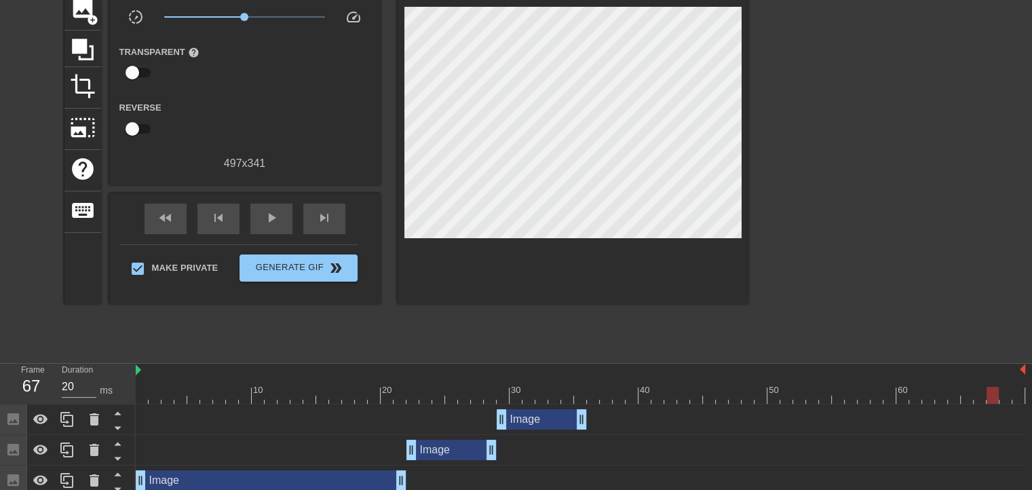
scroll to position [114, 0]
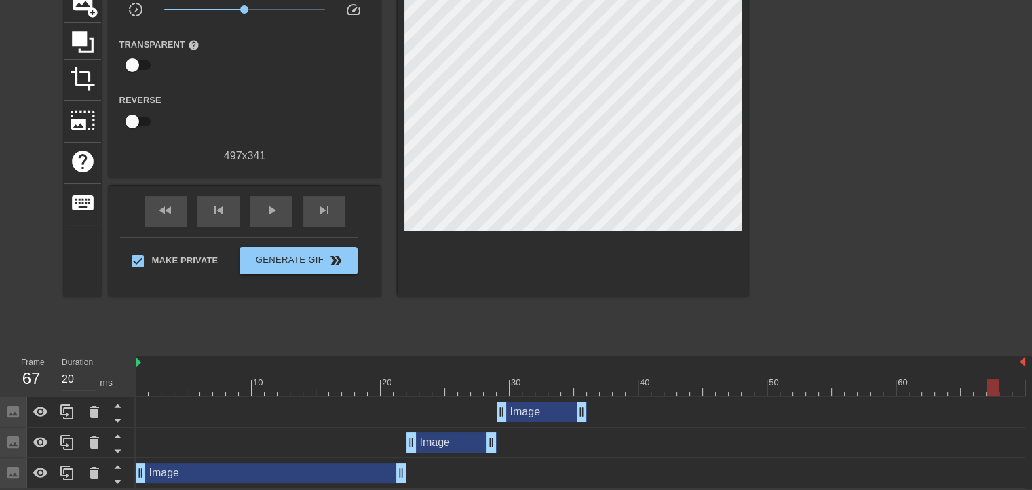
click at [437, 445] on div "Image drag_handle drag_handle" at bounding box center [452, 442] width 90 height 20
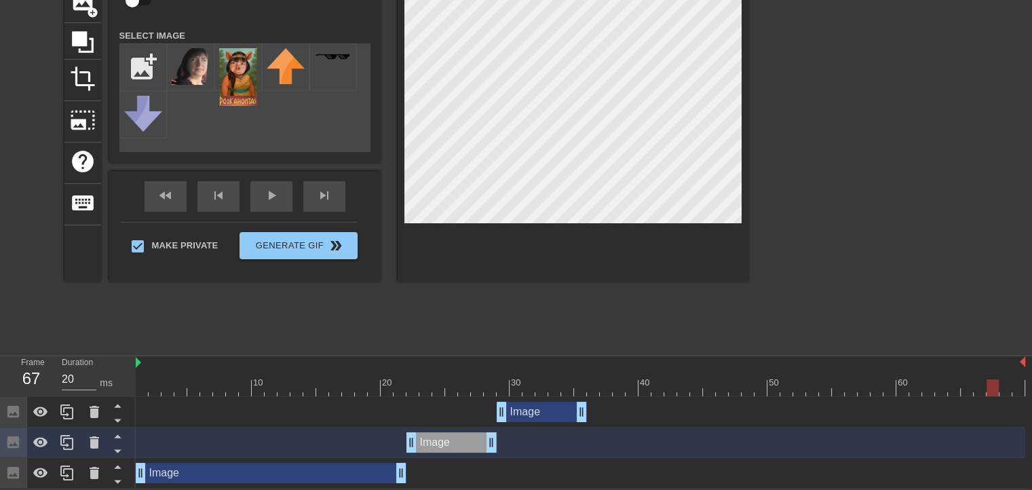
click at [340, 468] on div "Image drag_handle drag_handle" at bounding box center [271, 473] width 271 height 20
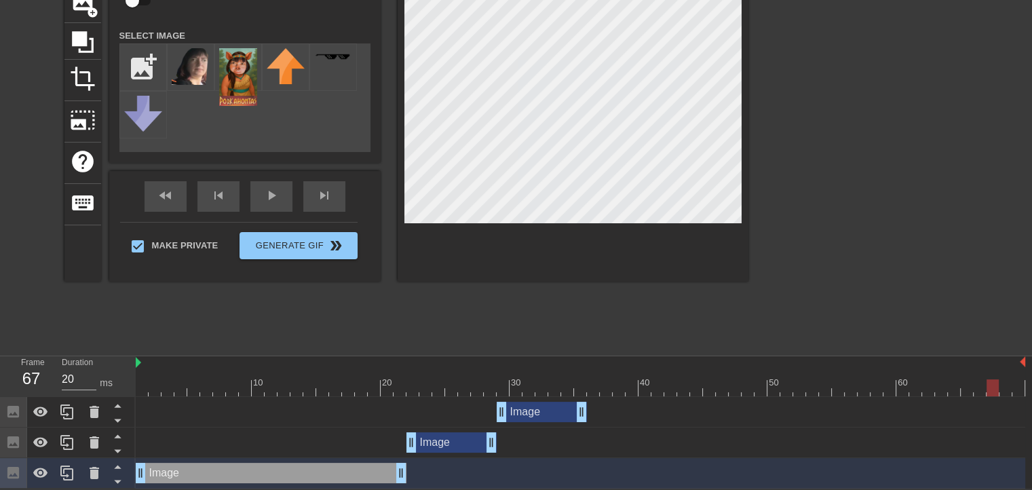
click at [455, 440] on div "Image drag_handle drag_handle" at bounding box center [452, 442] width 90 height 20
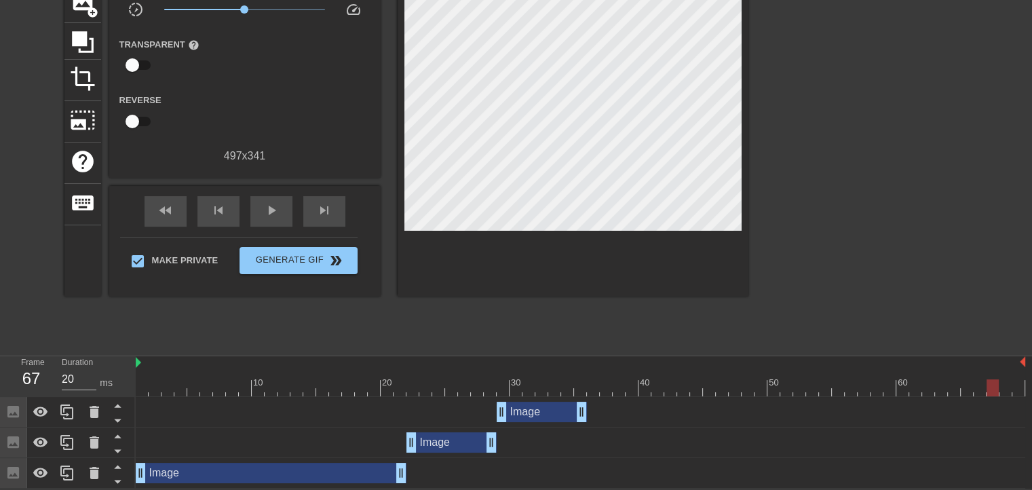
click at [453, 440] on div "Image drag_handle drag_handle" at bounding box center [452, 442] width 90 height 20
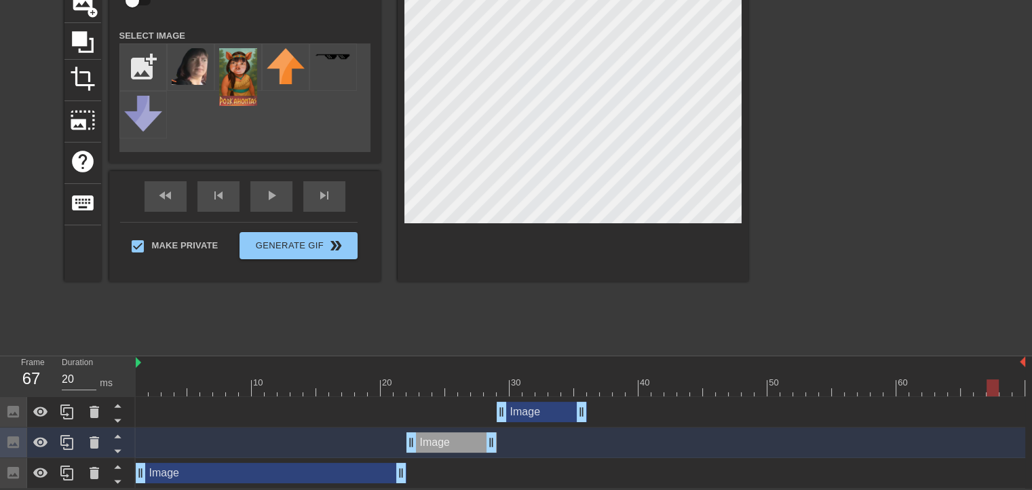
click at [544, 416] on div "Image drag_handle drag_handle" at bounding box center [542, 412] width 90 height 20
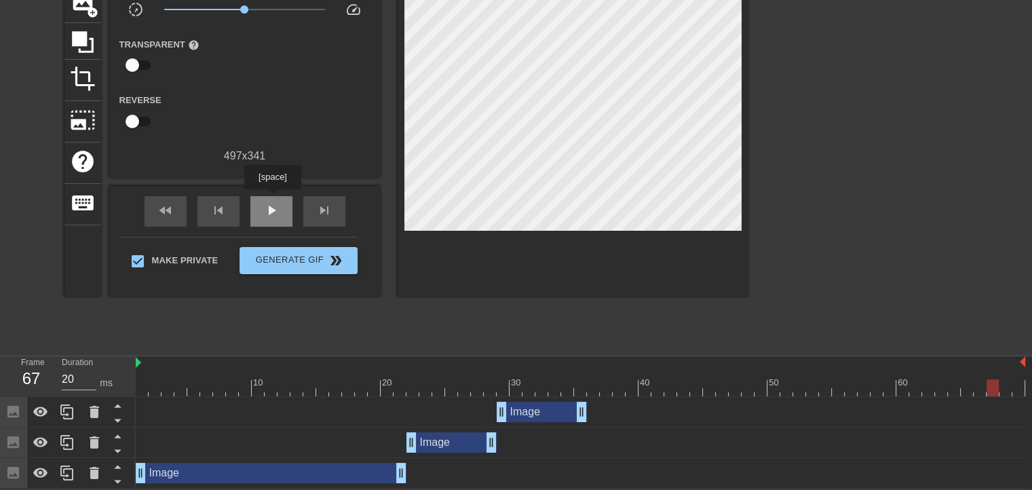
click at [272, 199] on div "play_arrow" at bounding box center [271, 211] width 42 height 31
click at [272, 199] on div "pause" at bounding box center [271, 211] width 42 height 31
click at [453, 438] on div "Image drag_handle drag_handle" at bounding box center [452, 442] width 90 height 20
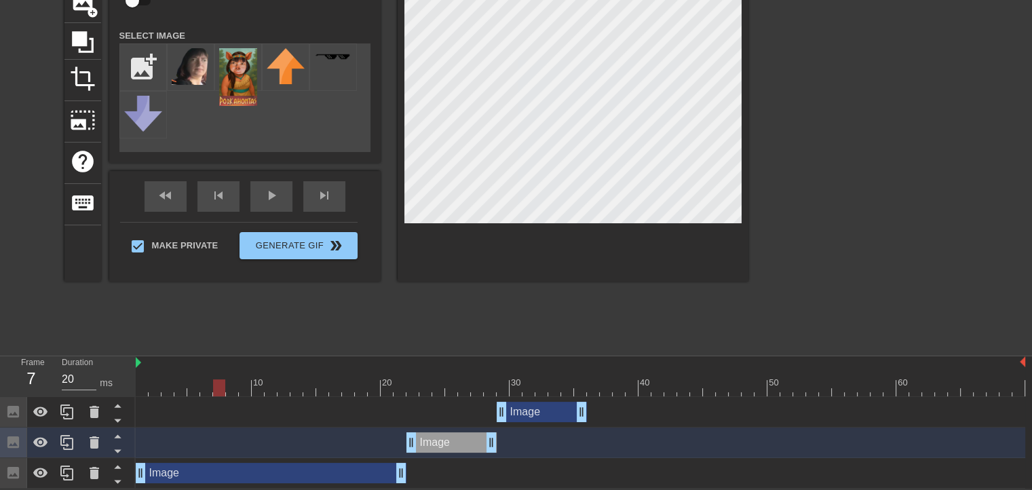
click at [539, 415] on div "Image drag_handle drag_handle" at bounding box center [542, 412] width 90 height 20
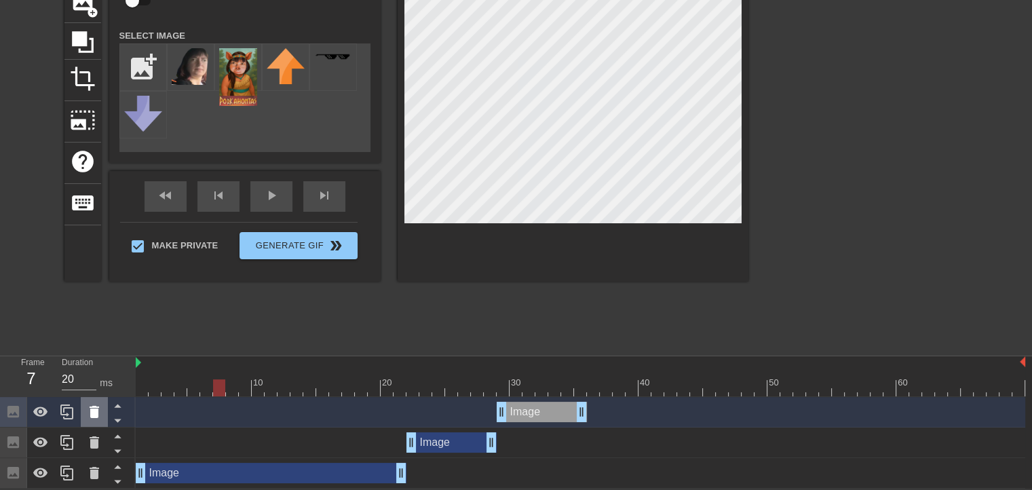
click at [95, 415] on icon at bounding box center [95, 412] width 10 height 12
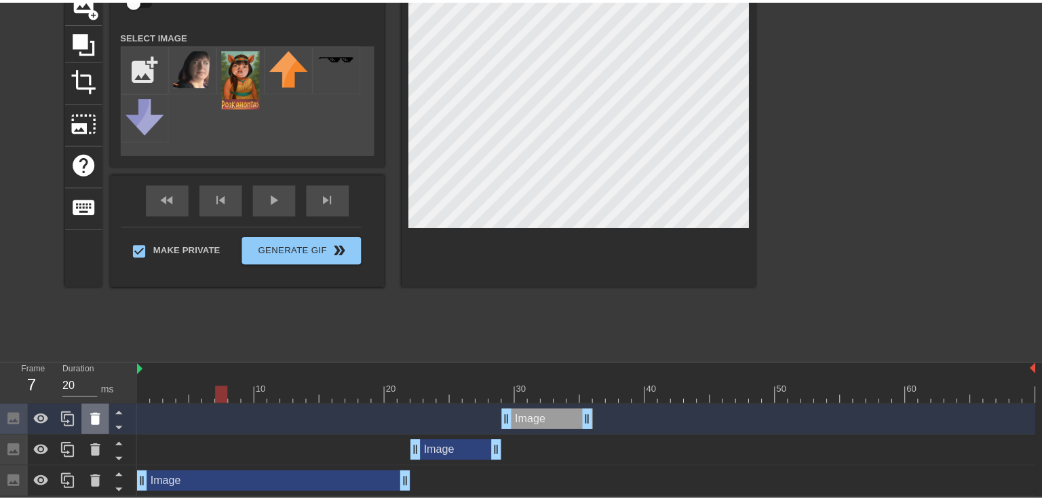
scroll to position [104, 0]
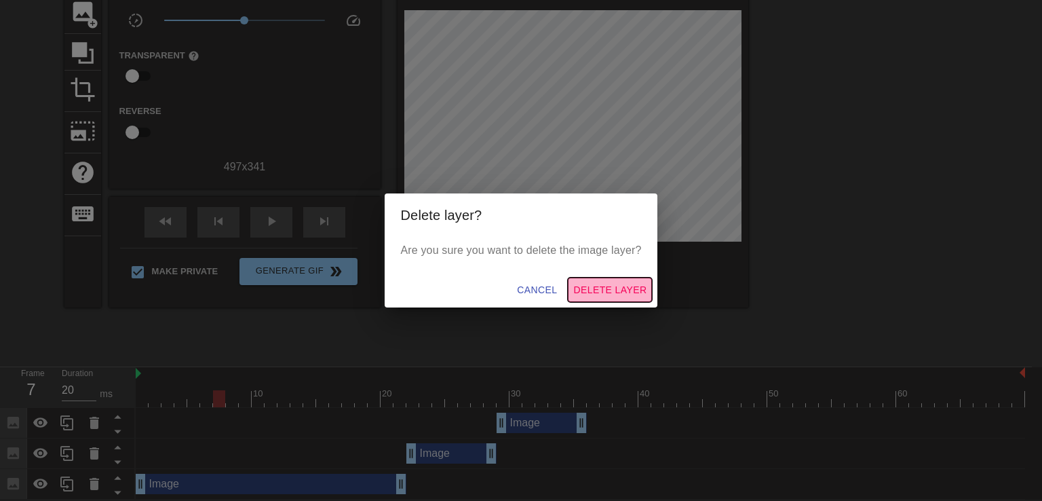
click at [603, 285] on span "Delete Layer" at bounding box center [609, 290] width 73 height 17
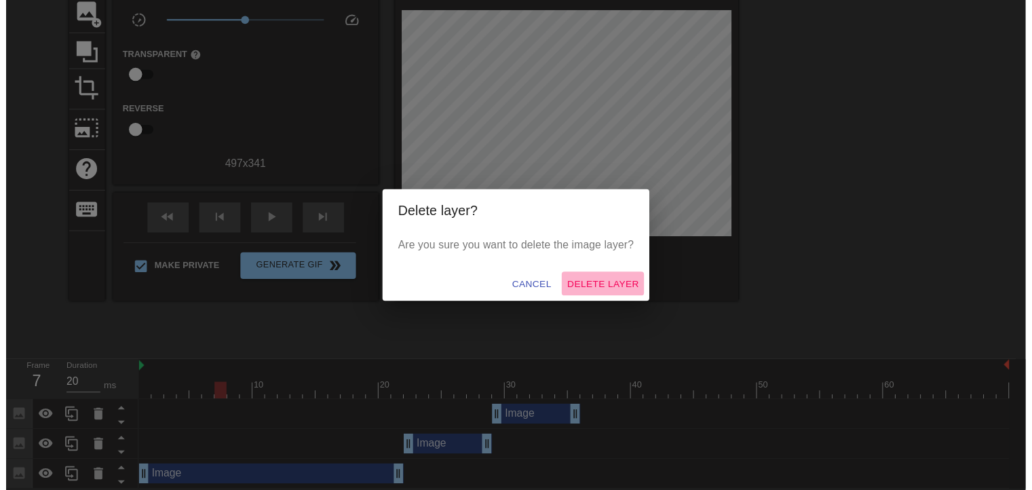
scroll to position [83, 0]
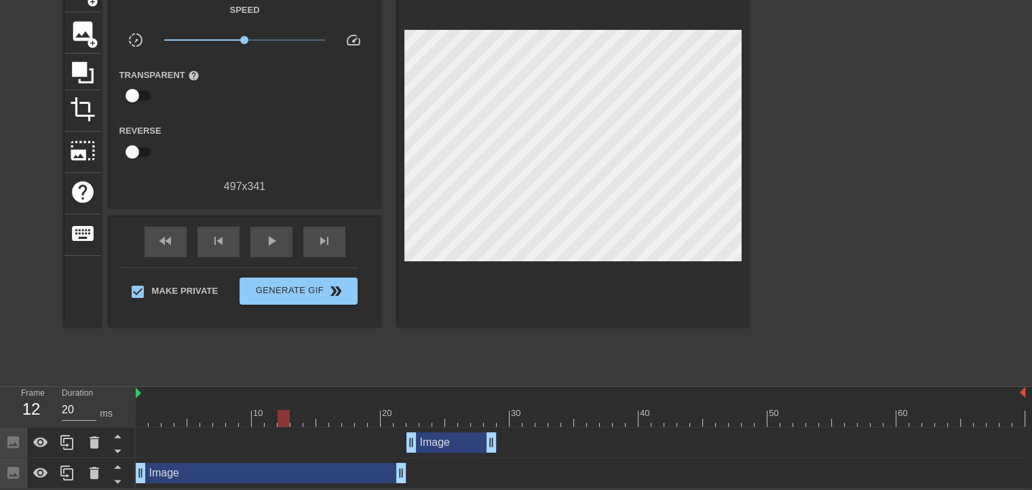
click at [457, 434] on div "Image drag_handle drag_handle" at bounding box center [452, 442] width 90 height 20
click at [276, 227] on div "play_arrow" at bounding box center [271, 242] width 42 height 31
click at [276, 227] on div "pause" at bounding box center [271, 242] width 42 height 31
click at [445, 446] on div "Image drag_handle drag_handle" at bounding box center [452, 442] width 90 height 20
click at [263, 224] on div "fast_rewind skip_previous play_arrow skip_next" at bounding box center [244, 241] width 221 height 51
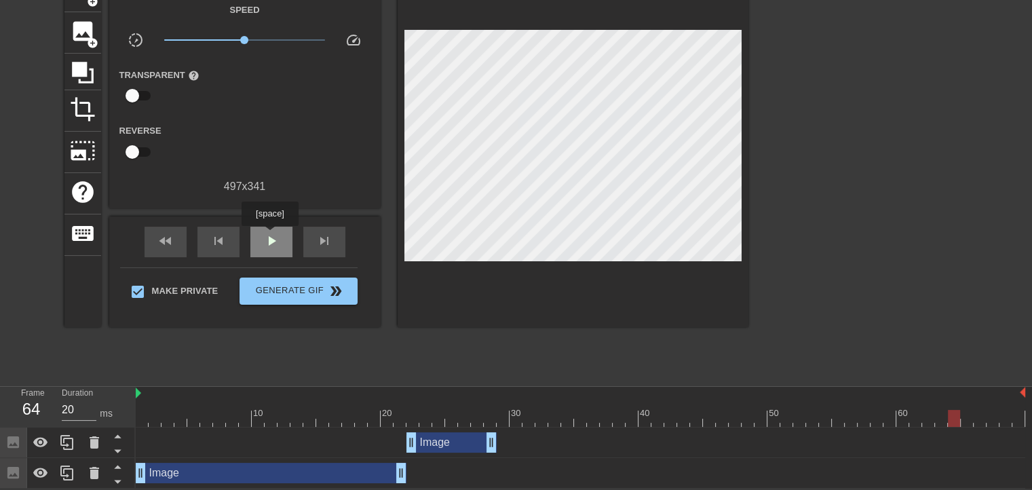
click at [269, 235] on span "play_arrow" at bounding box center [271, 241] width 16 height 16
click at [269, 235] on span "pause" at bounding box center [271, 241] width 16 height 16
click at [444, 447] on div "Image drag_handle drag_handle" at bounding box center [452, 442] width 90 height 20
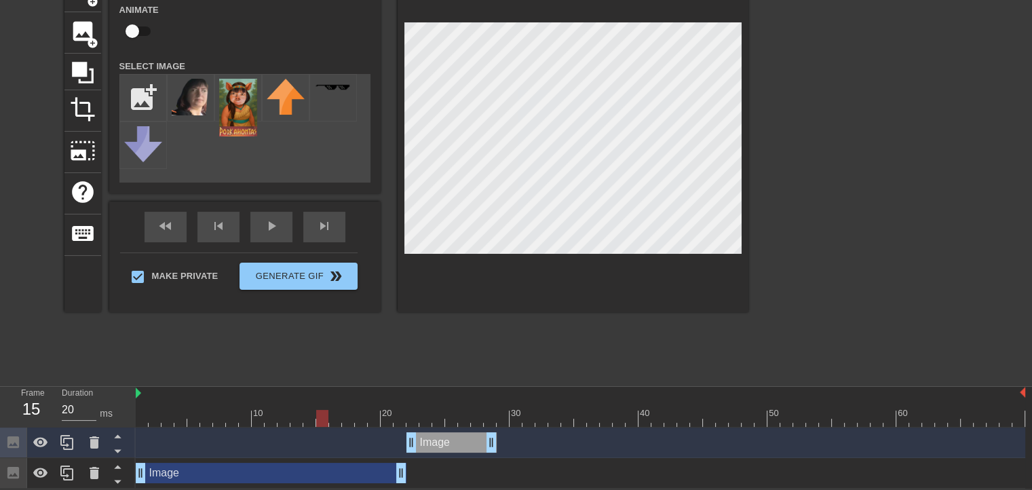
click at [345, 478] on div "Image drag_handle drag_handle" at bounding box center [271, 473] width 271 height 20
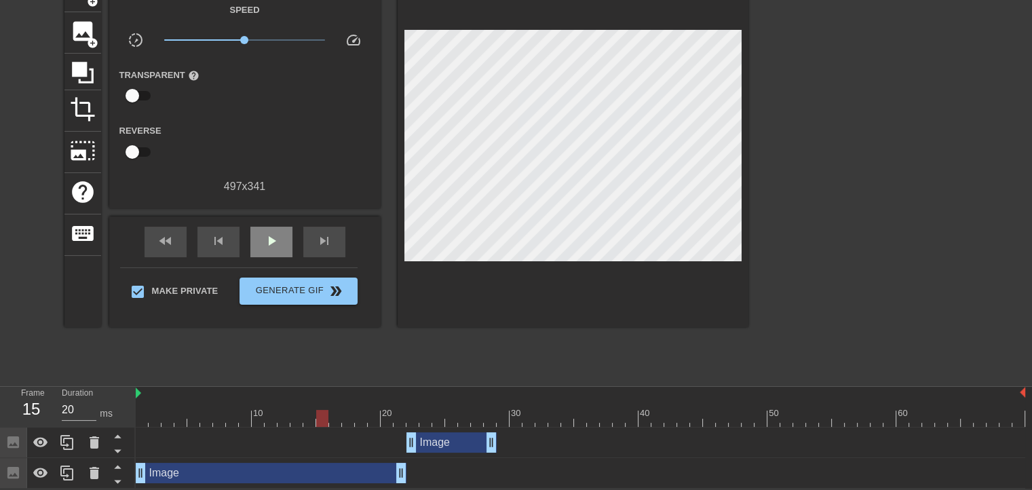
click at [277, 219] on div "fast_rewind skip_previous play_arrow skip_next" at bounding box center [244, 241] width 221 height 51
click at [272, 239] on span "play_arrow" at bounding box center [271, 241] width 16 height 16
click at [275, 242] on span "pause" at bounding box center [271, 241] width 16 height 16
click at [275, 242] on span "play_arrow" at bounding box center [271, 241] width 16 height 16
type input "20"
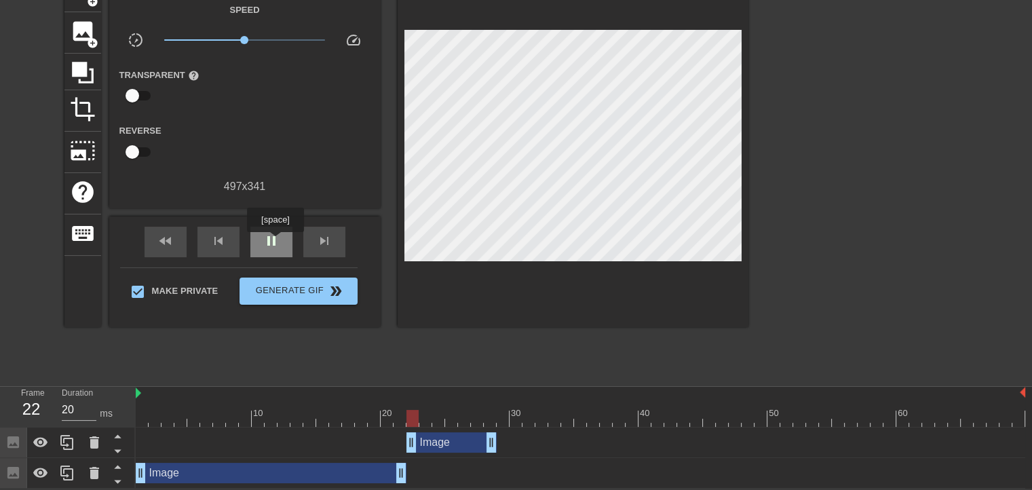
click at [275, 242] on span "pause" at bounding box center [271, 241] width 16 height 16
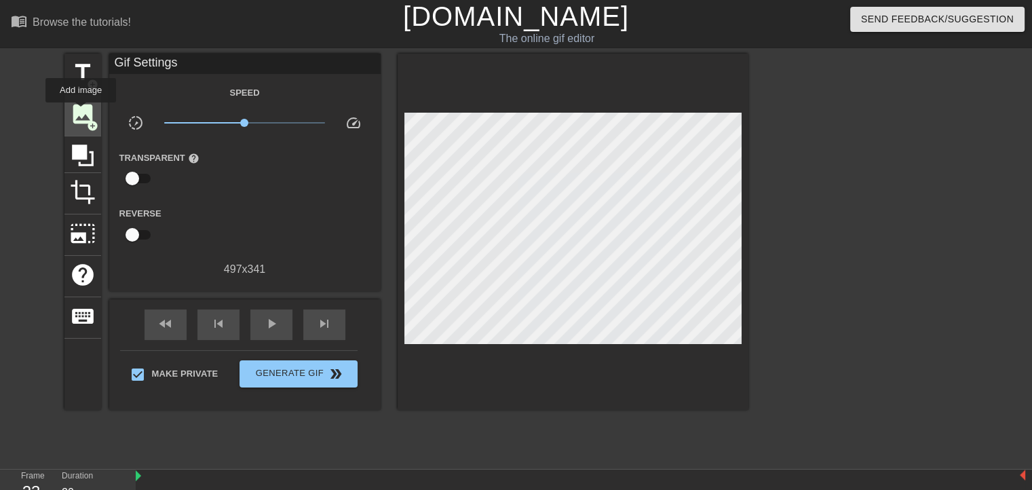
click at [81, 112] on span "image" at bounding box center [83, 114] width 26 height 26
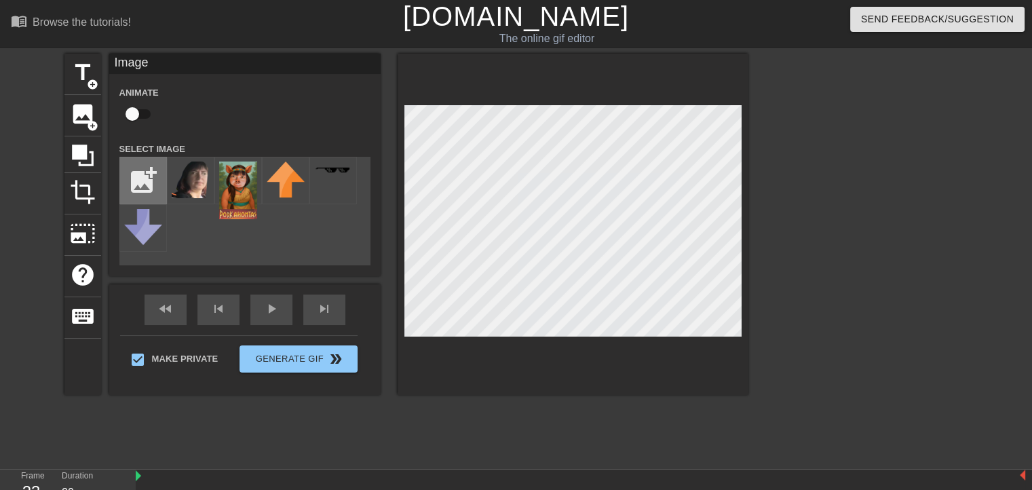
click at [146, 176] on input "file" at bounding box center [143, 180] width 46 height 46
type input "C:\fakepath\IMG_7741-removebg-preview.png"
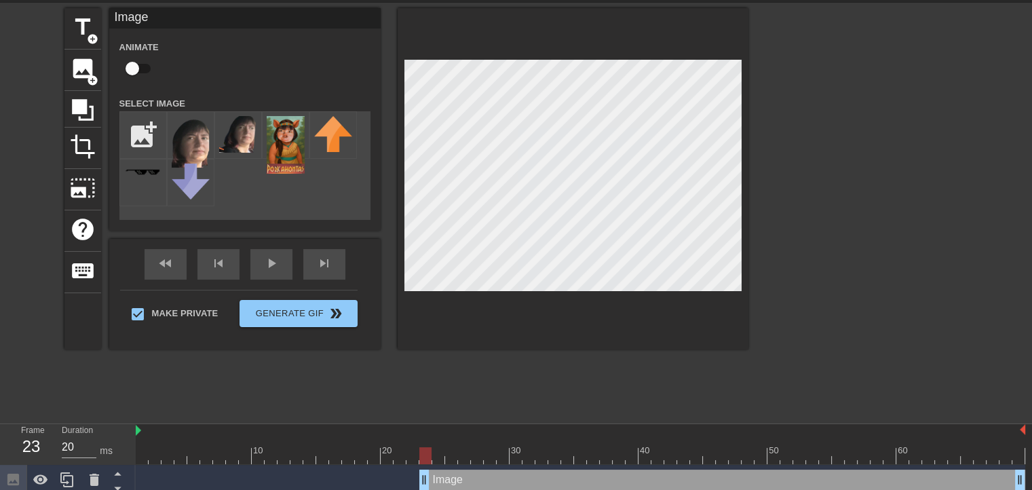
scroll to position [46, 0]
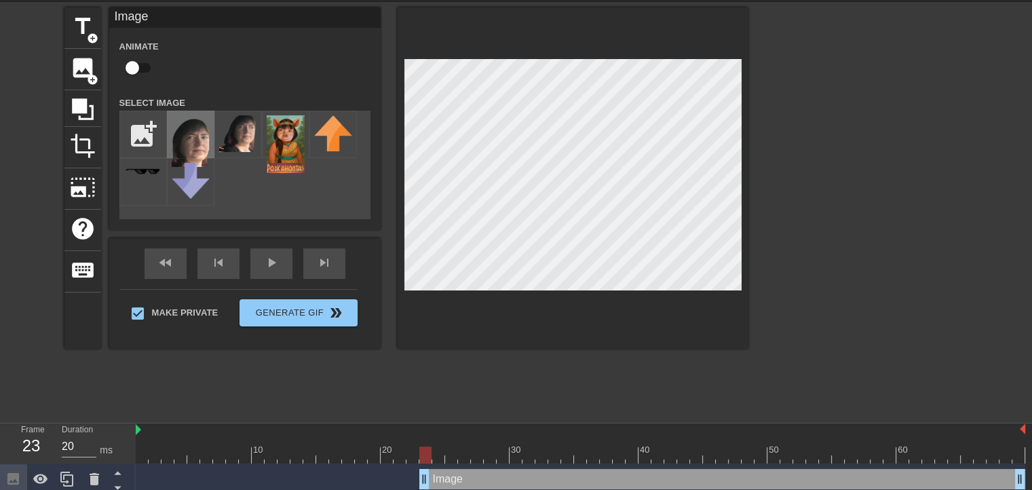
click at [195, 142] on img at bounding box center [191, 141] width 38 height 52
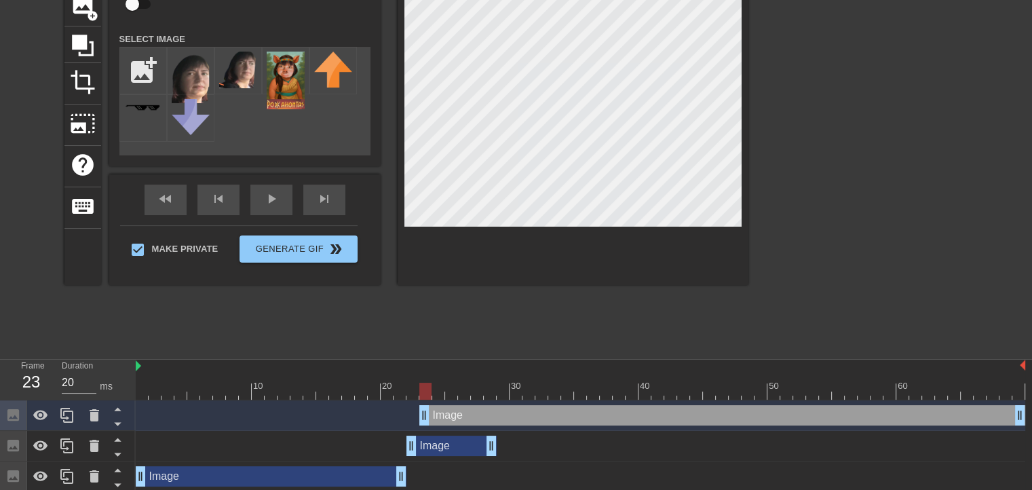
scroll to position [114, 0]
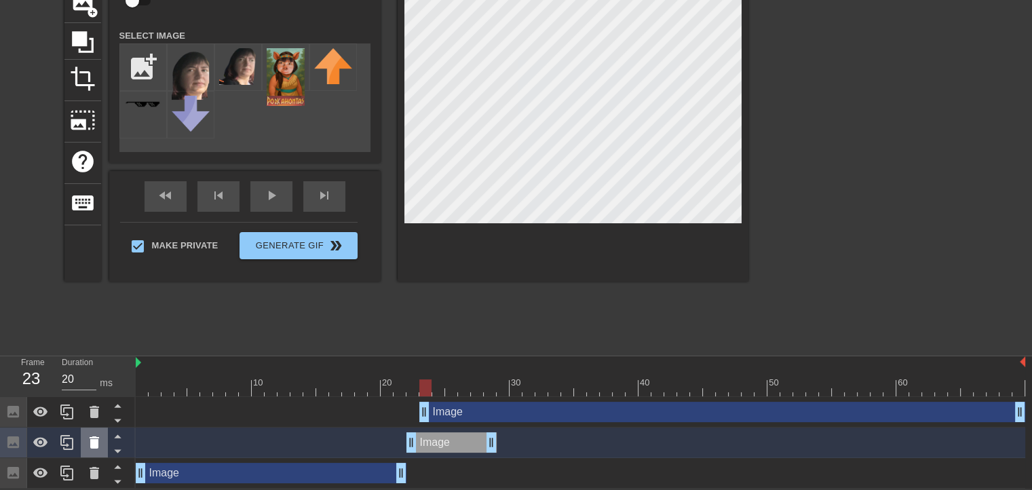
click at [96, 438] on icon at bounding box center [95, 442] width 10 height 12
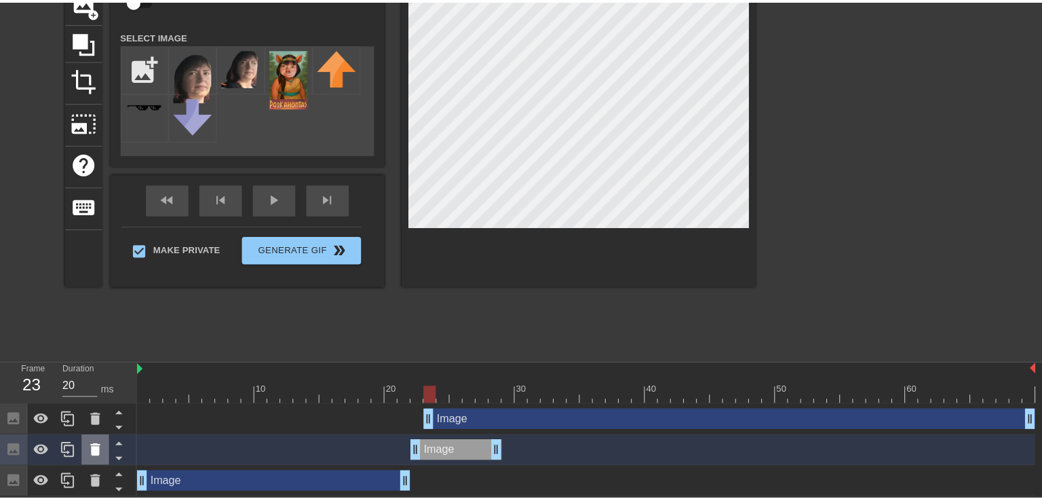
scroll to position [104, 0]
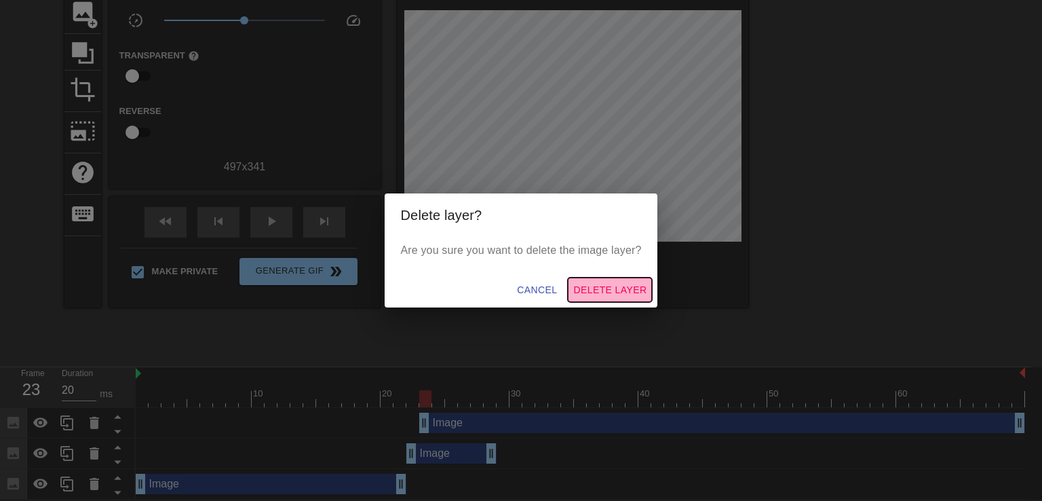
click at [597, 283] on span "Delete Layer" at bounding box center [609, 290] width 73 height 17
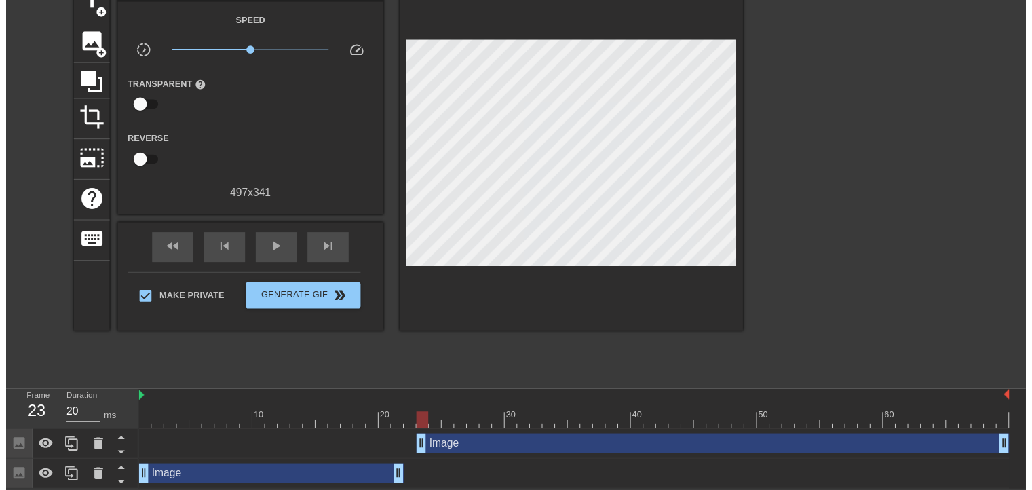
scroll to position [83, 0]
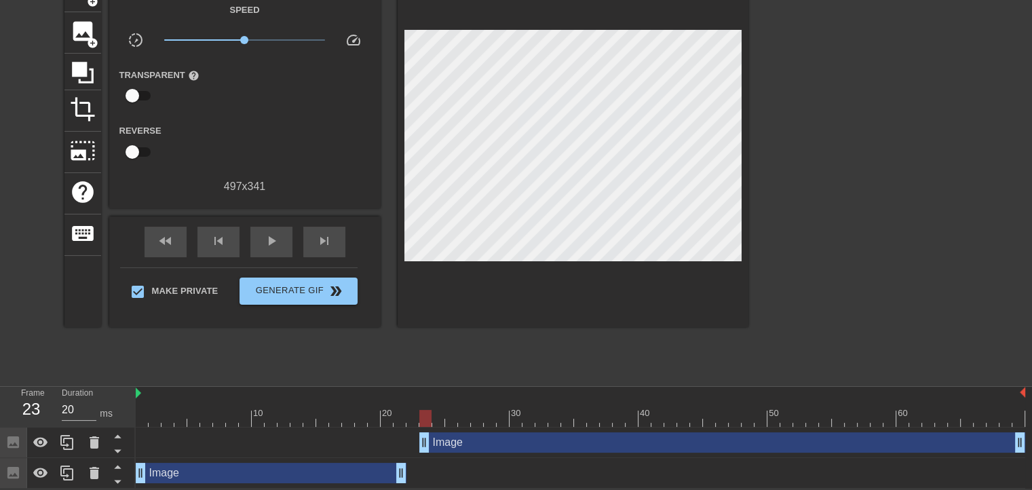
click at [311, 474] on div "Image drag_handle drag_handle" at bounding box center [271, 473] width 271 height 20
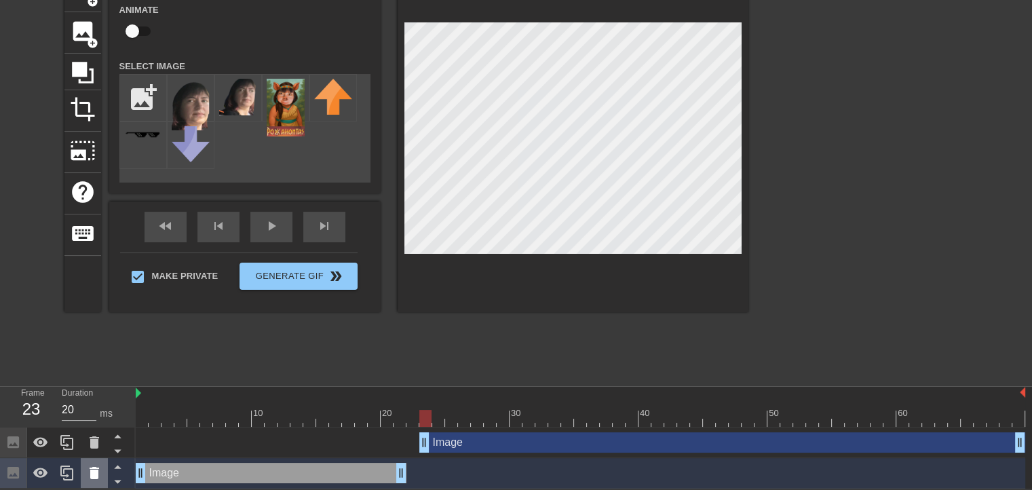
click at [100, 473] on icon at bounding box center [94, 473] width 16 height 16
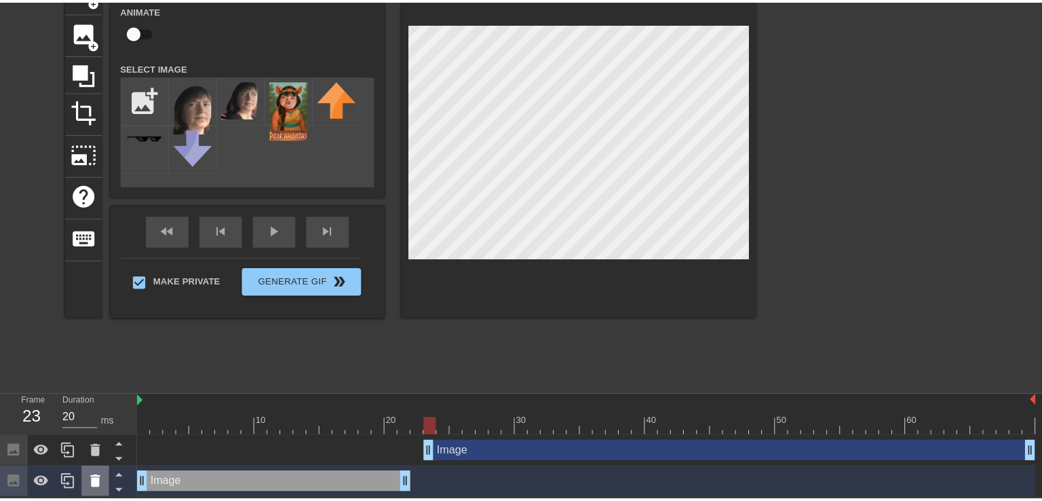
scroll to position [73, 0]
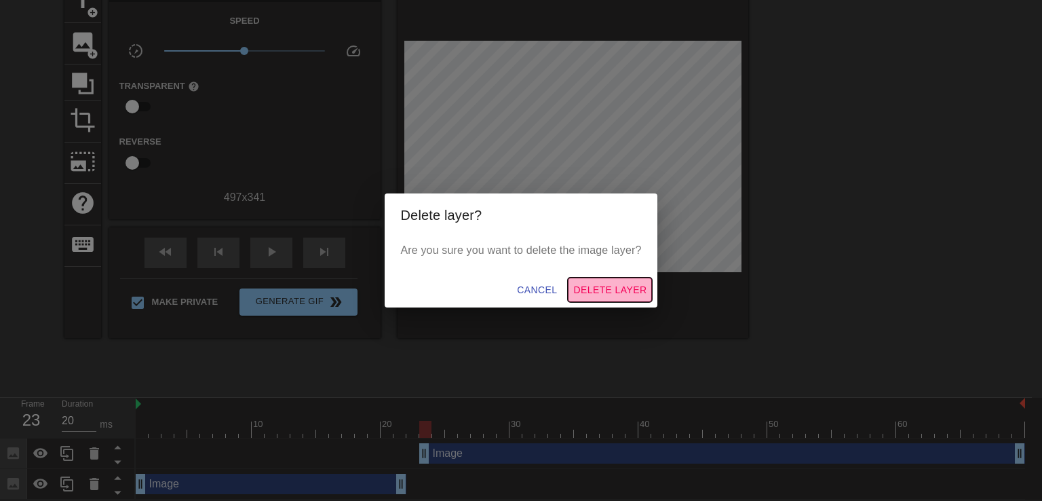
click at [618, 288] on span "Delete Layer" at bounding box center [609, 290] width 73 height 17
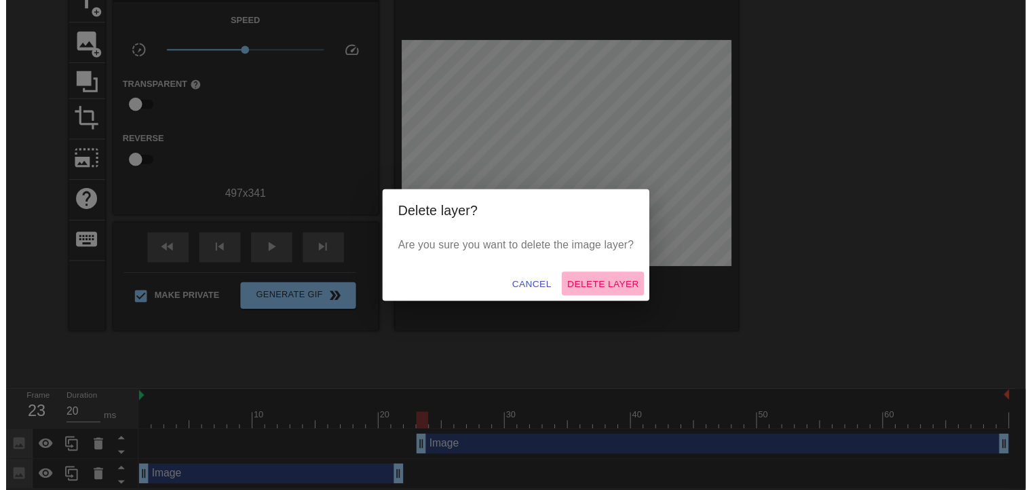
scroll to position [53, 0]
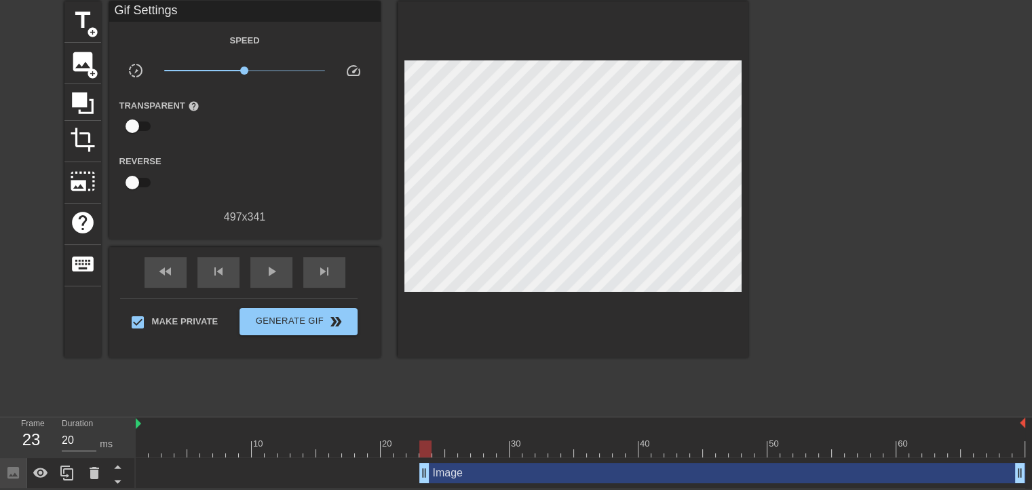
click at [483, 473] on div "Image drag_handle drag_handle" at bounding box center [722, 473] width 606 height 20
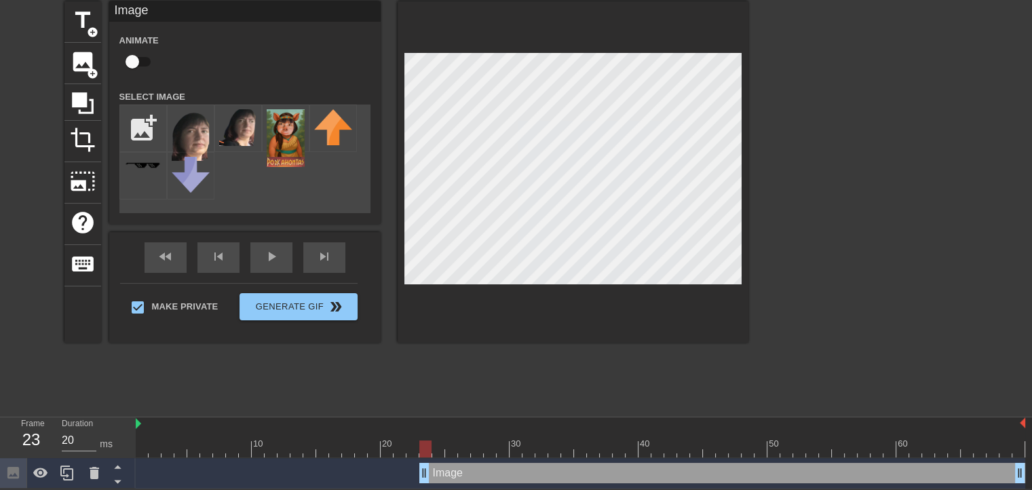
scroll to position [50, 0]
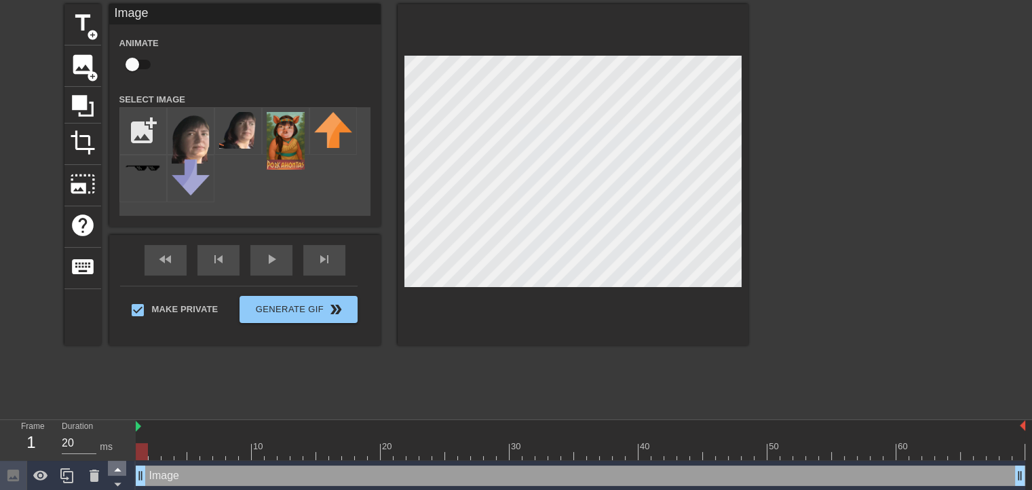
drag, startPoint x: 427, startPoint y: 478, endPoint x: 126, endPoint y: 470, distance: 301.4
click at [126, 470] on div "Frame 1 Duration 20 ms 10 20 30 40 50 60 Image drag_handle drag_handle" at bounding box center [516, 455] width 1032 height 71
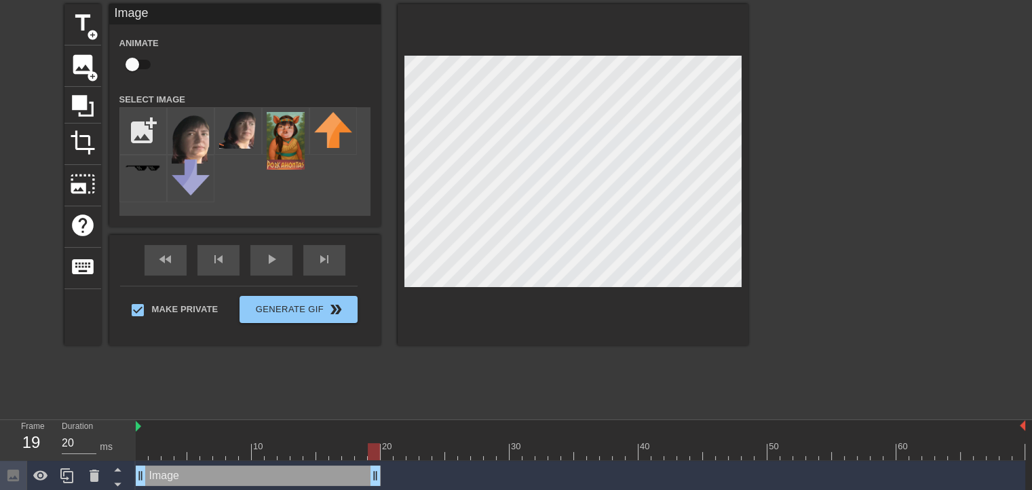
drag, startPoint x: 1017, startPoint y: 478, endPoint x: 379, endPoint y: 514, distance: 639.6
click at [379, 491] on html "menu_book Browse the tutorials! [DOMAIN_NAME] The online gif editor Send Feedba…" at bounding box center [516, 220] width 1032 height 541
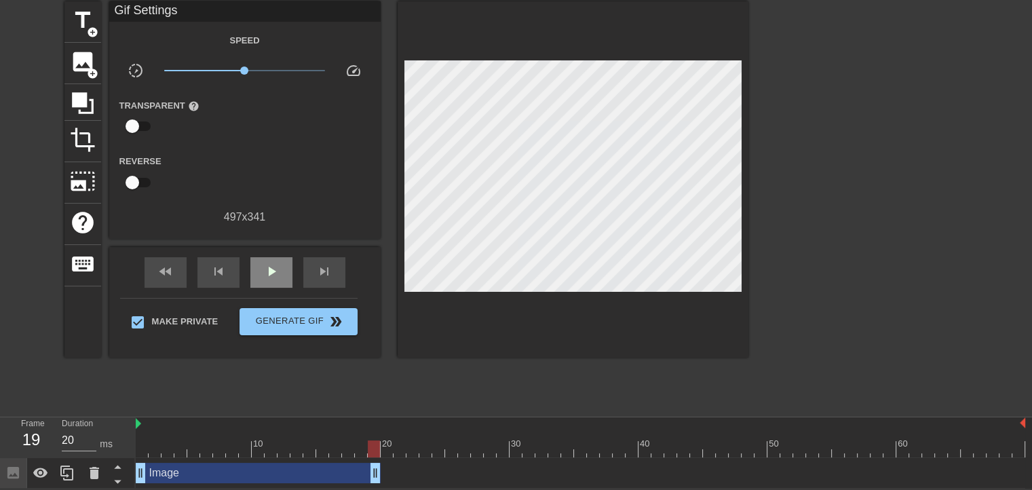
click at [271, 250] on div "fast_rewind skip_previous play_arrow skip_next" at bounding box center [244, 272] width 221 height 51
click at [273, 269] on span "play_arrow" at bounding box center [271, 271] width 16 height 16
click at [273, 269] on span "pause" at bounding box center [271, 271] width 16 height 16
click at [68, 473] on icon at bounding box center [67, 473] width 16 height 16
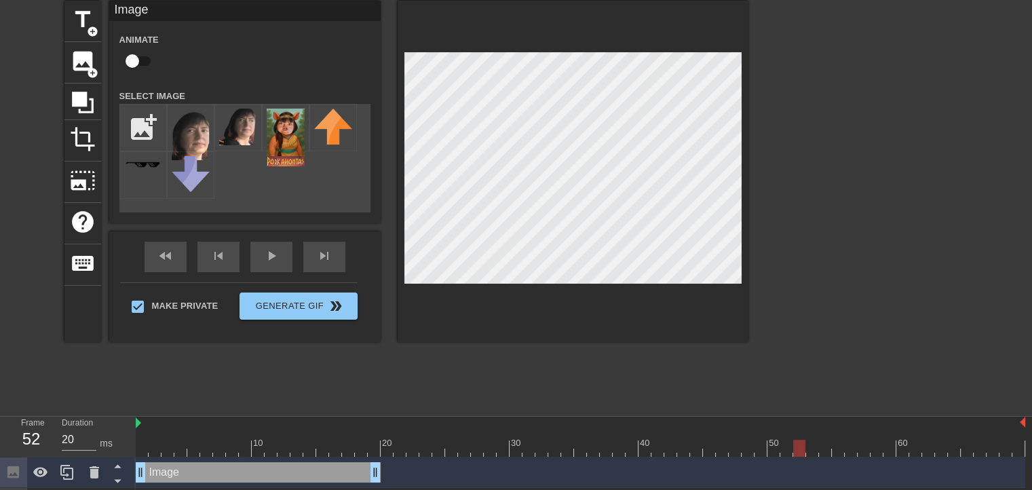
scroll to position [83, 0]
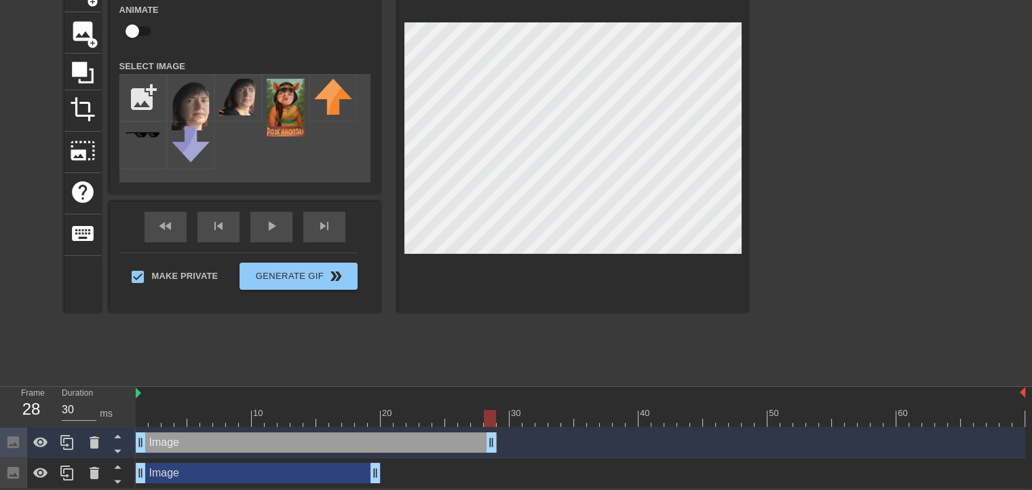
drag, startPoint x: 375, startPoint y: 444, endPoint x: 489, endPoint y: 440, distance: 114.1
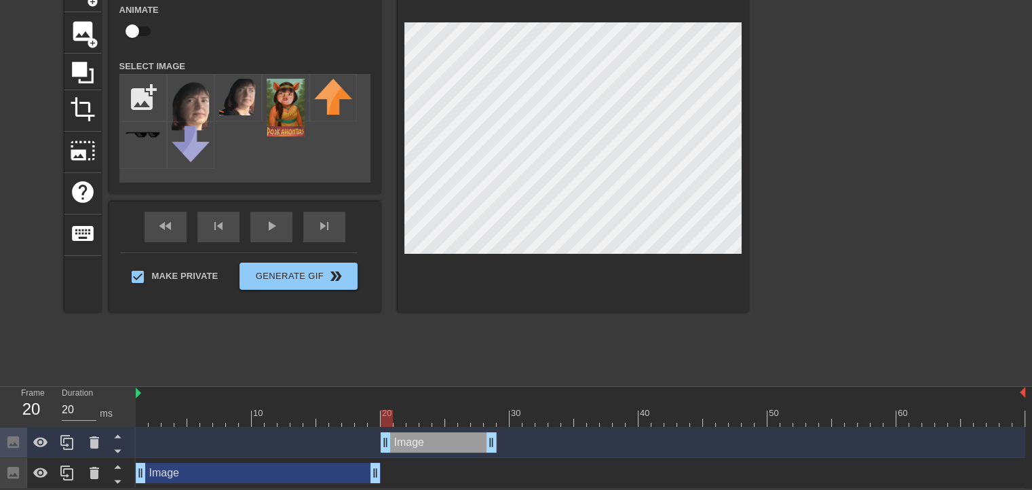
drag, startPoint x: 143, startPoint y: 439, endPoint x: 388, endPoint y: 440, distance: 245.7
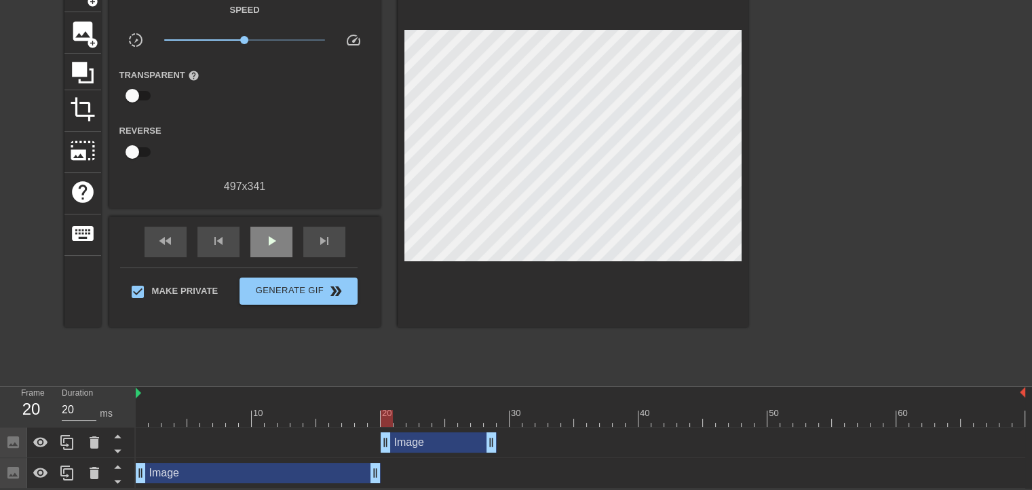
click at [264, 222] on div "fast_rewind skip_previous play_arrow skip_next" at bounding box center [244, 241] width 221 height 51
click at [264, 230] on div "play_arrow" at bounding box center [271, 242] width 42 height 31
click at [264, 230] on div "pause" at bounding box center [271, 242] width 42 height 31
click at [100, 440] on icon at bounding box center [94, 442] width 16 height 16
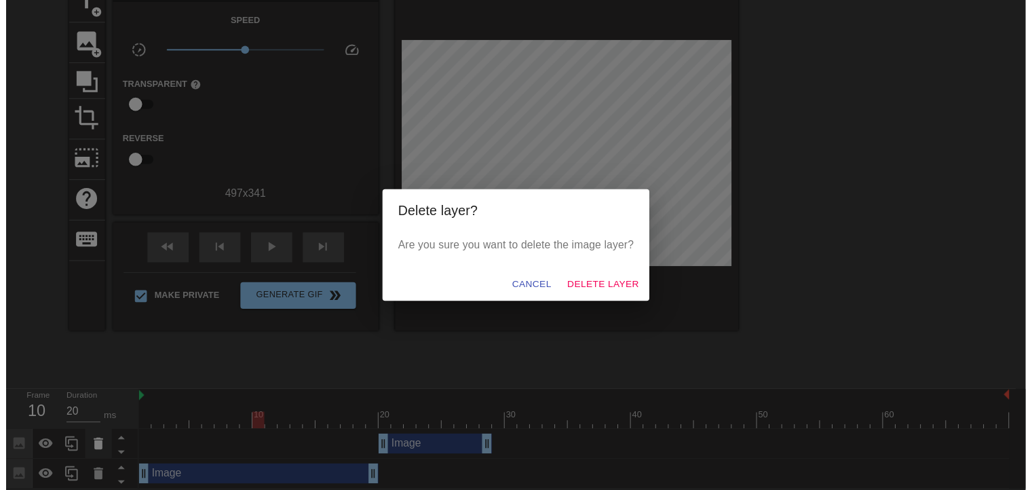
scroll to position [53, 0]
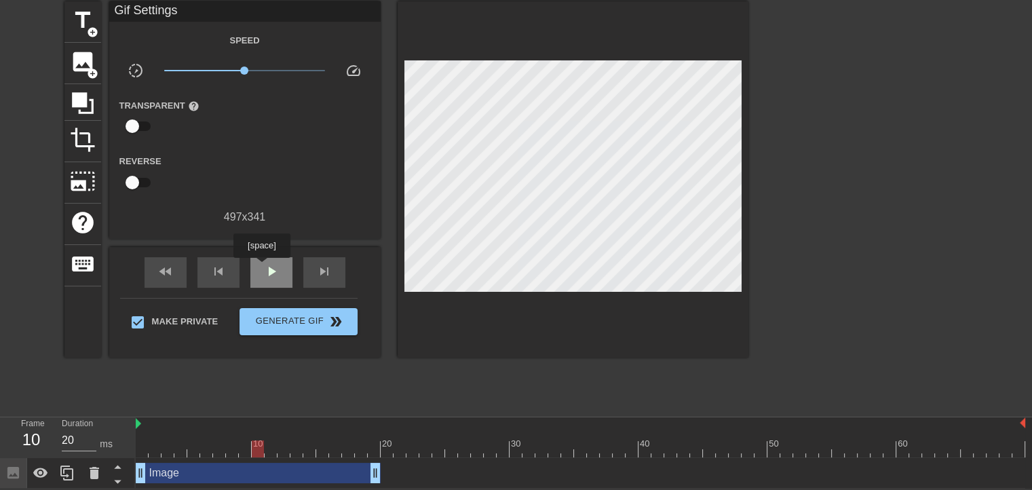
click at [261, 267] on div "play_arrow" at bounding box center [271, 272] width 42 height 31
click at [261, 267] on div "pause" at bounding box center [271, 272] width 42 height 31
click at [265, 267] on span "play_arrow" at bounding box center [271, 271] width 16 height 16
click at [265, 267] on span "pause" at bounding box center [271, 271] width 16 height 16
click at [265, 267] on span "play_arrow" at bounding box center [271, 271] width 16 height 16
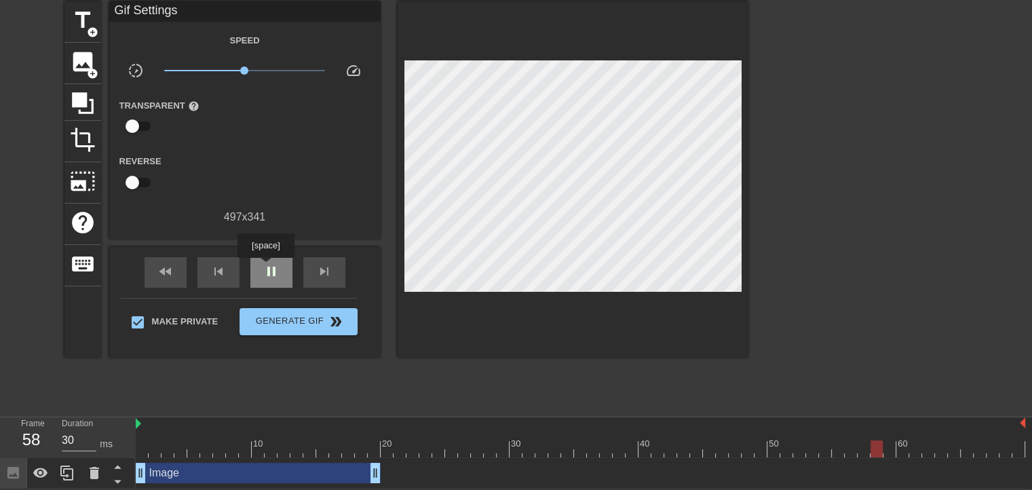
type input "20"
click at [265, 267] on span "pause" at bounding box center [271, 271] width 16 height 16
